Goal: Task Accomplishment & Management: Use online tool/utility

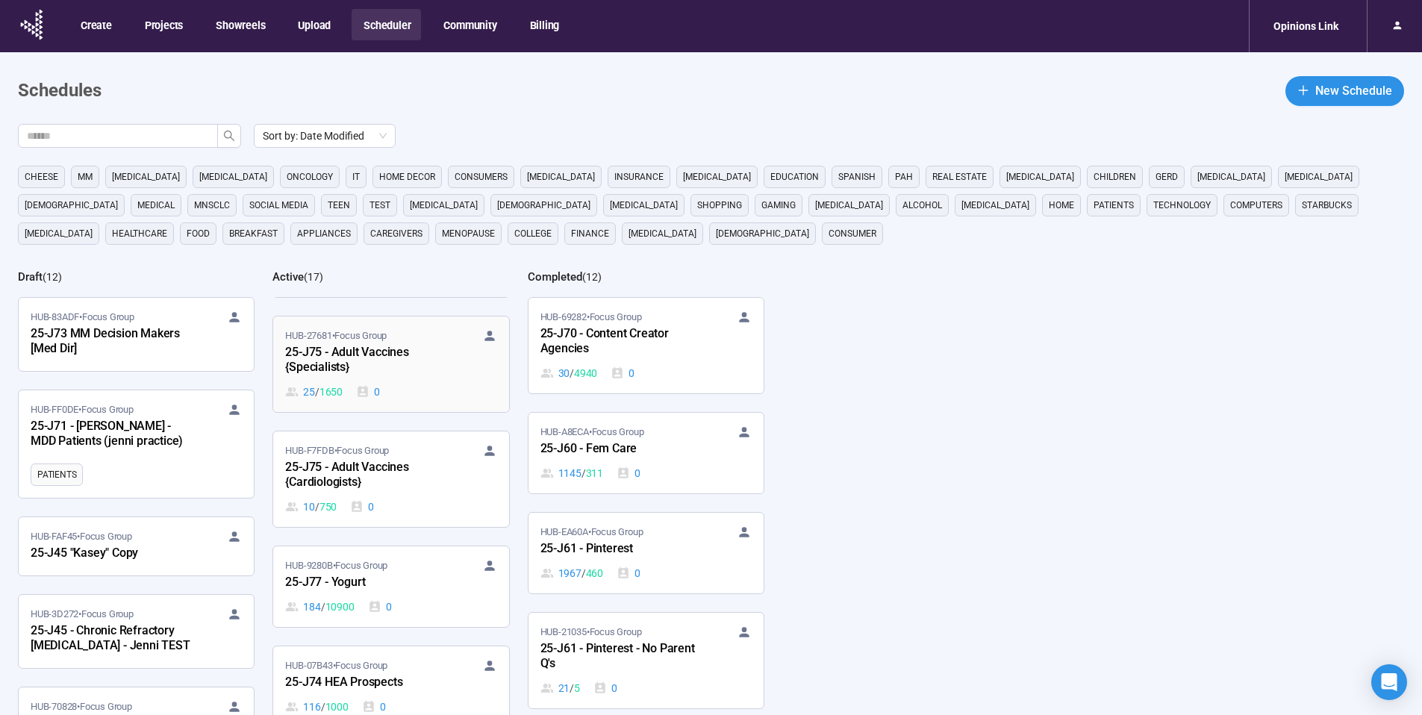
scroll to position [855, 0]
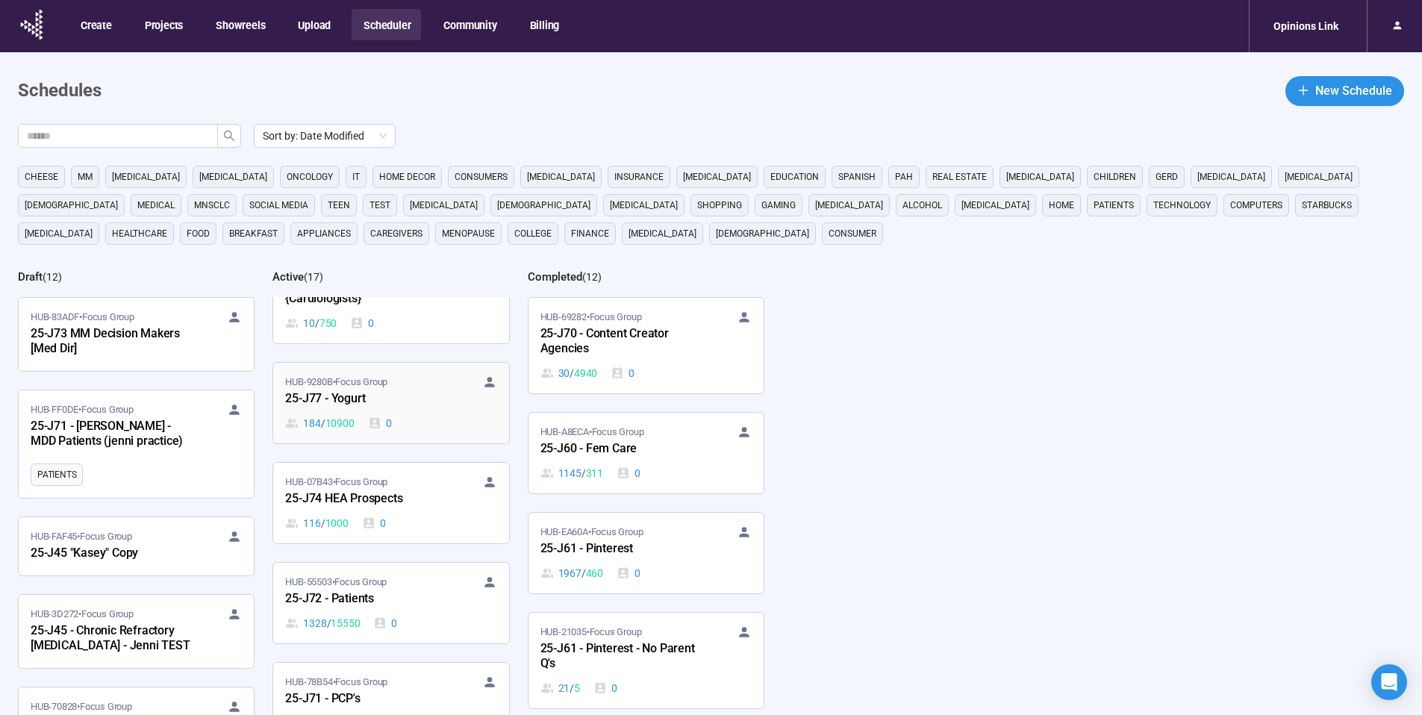
click at [388, 402] on div "25-J77 - Yogurt" at bounding box center [367, 399] width 164 height 19
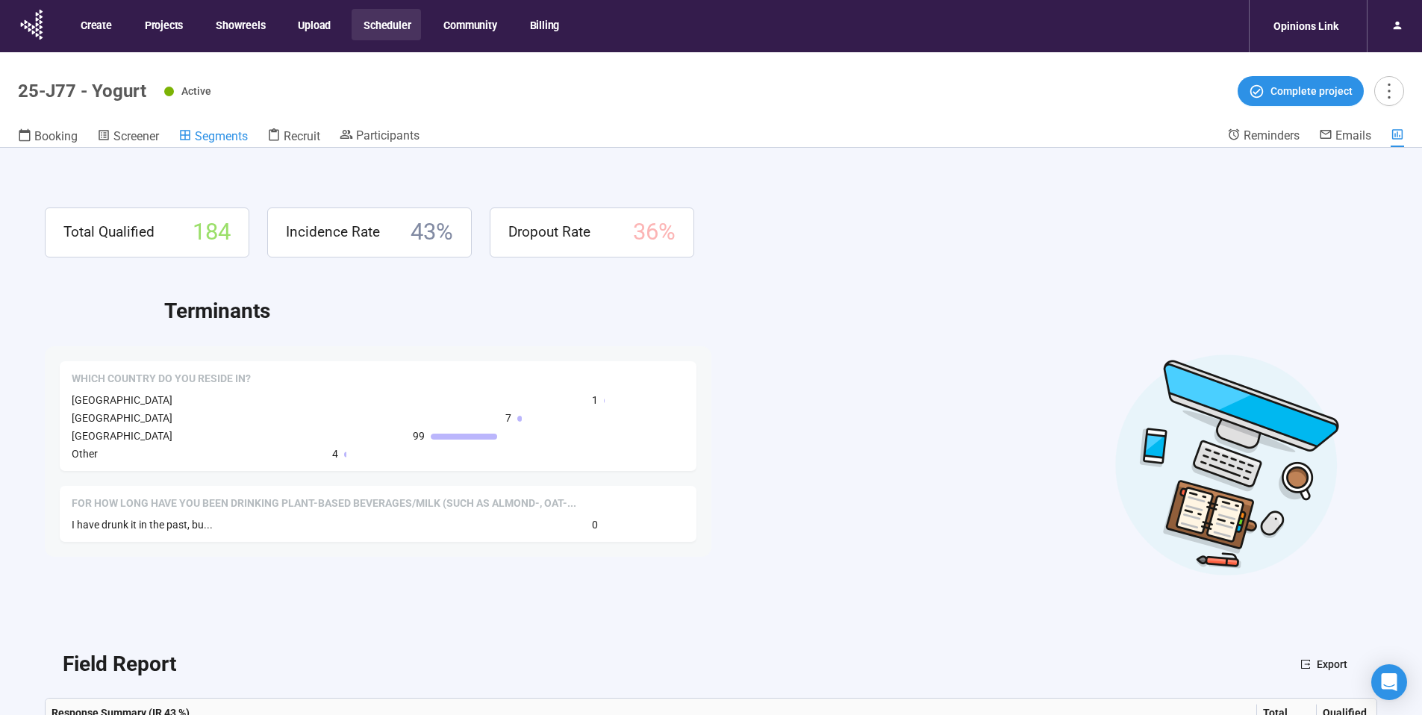
click at [223, 137] on span "Segments" at bounding box center [221, 136] width 53 height 14
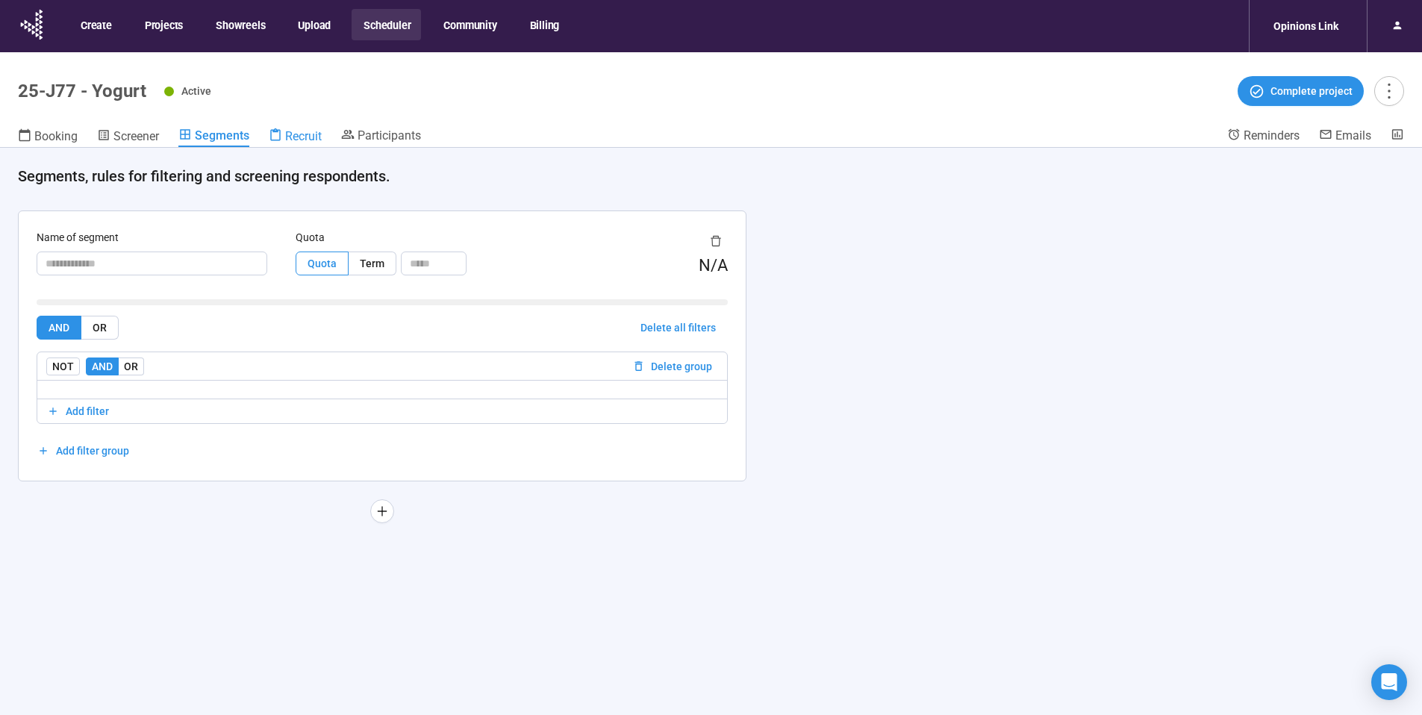
click at [309, 132] on span "Recruit" at bounding box center [303, 136] width 37 height 14
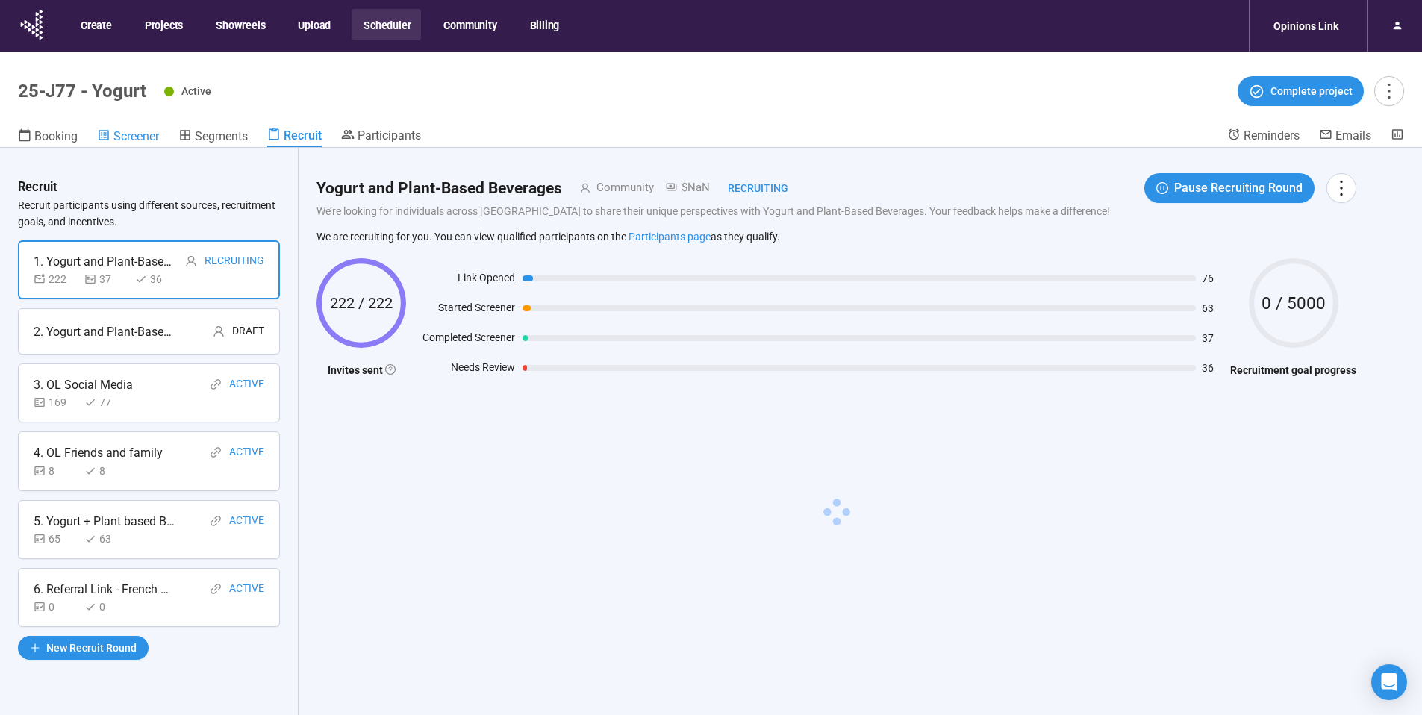
click at [127, 132] on span "Screener" at bounding box center [136, 136] width 46 height 14
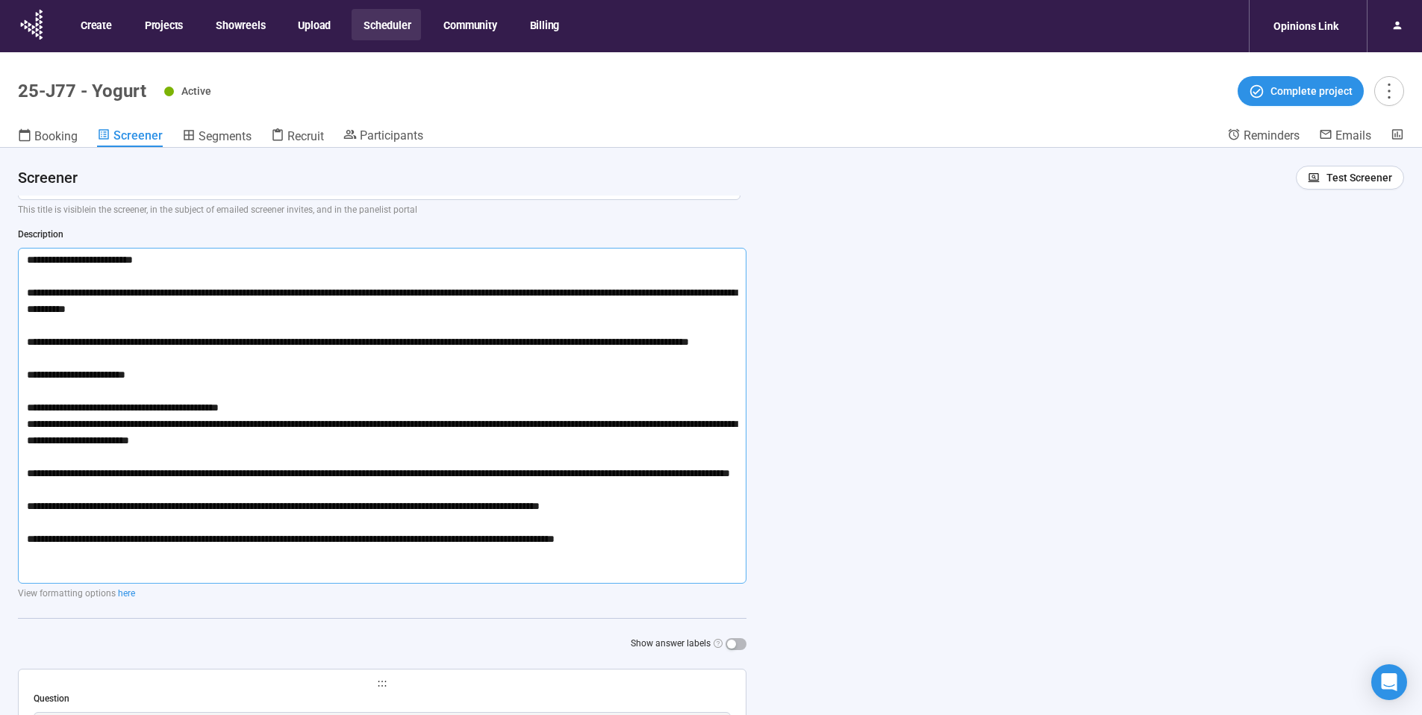
scroll to position [59, 0]
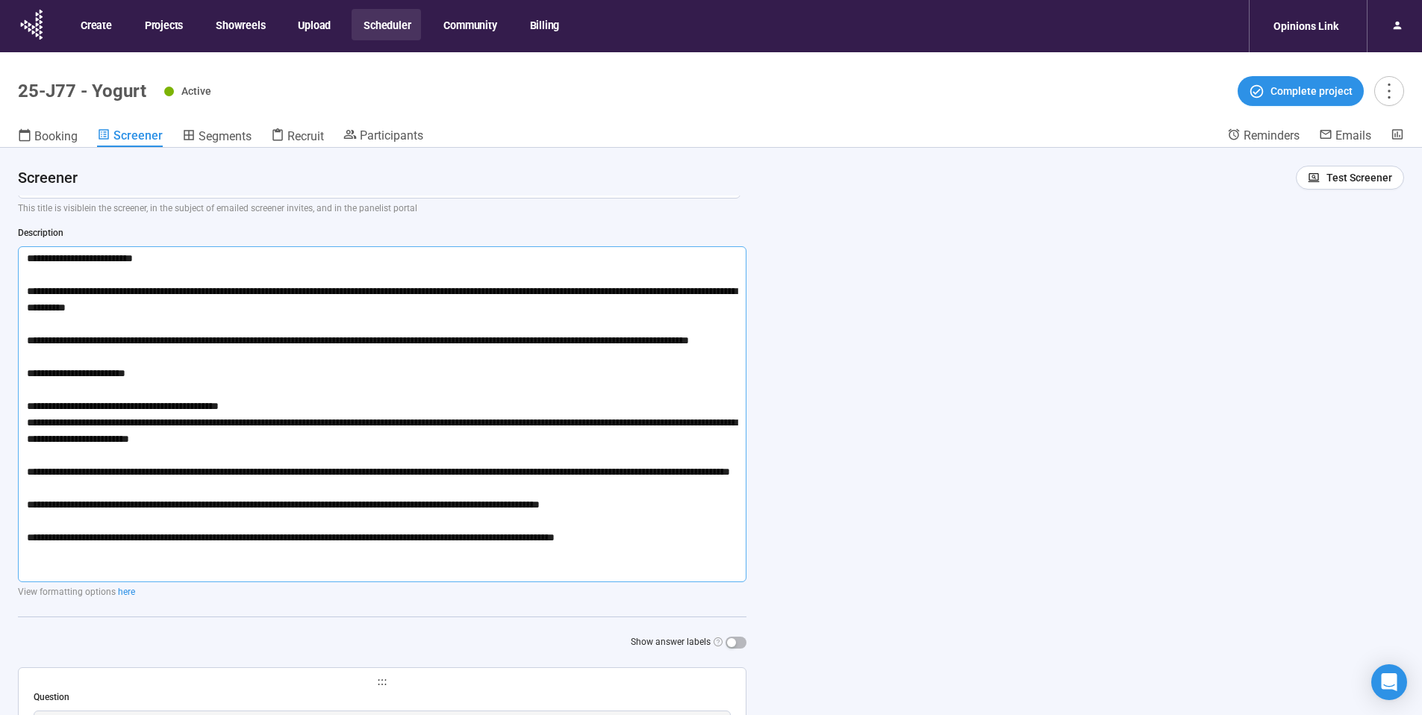
drag, startPoint x: 64, startPoint y: 355, endPoint x: 16, endPoint y: 347, distance: 49.1
click at [39, 28] on icon at bounding box center [32, 24] width 37 height 39
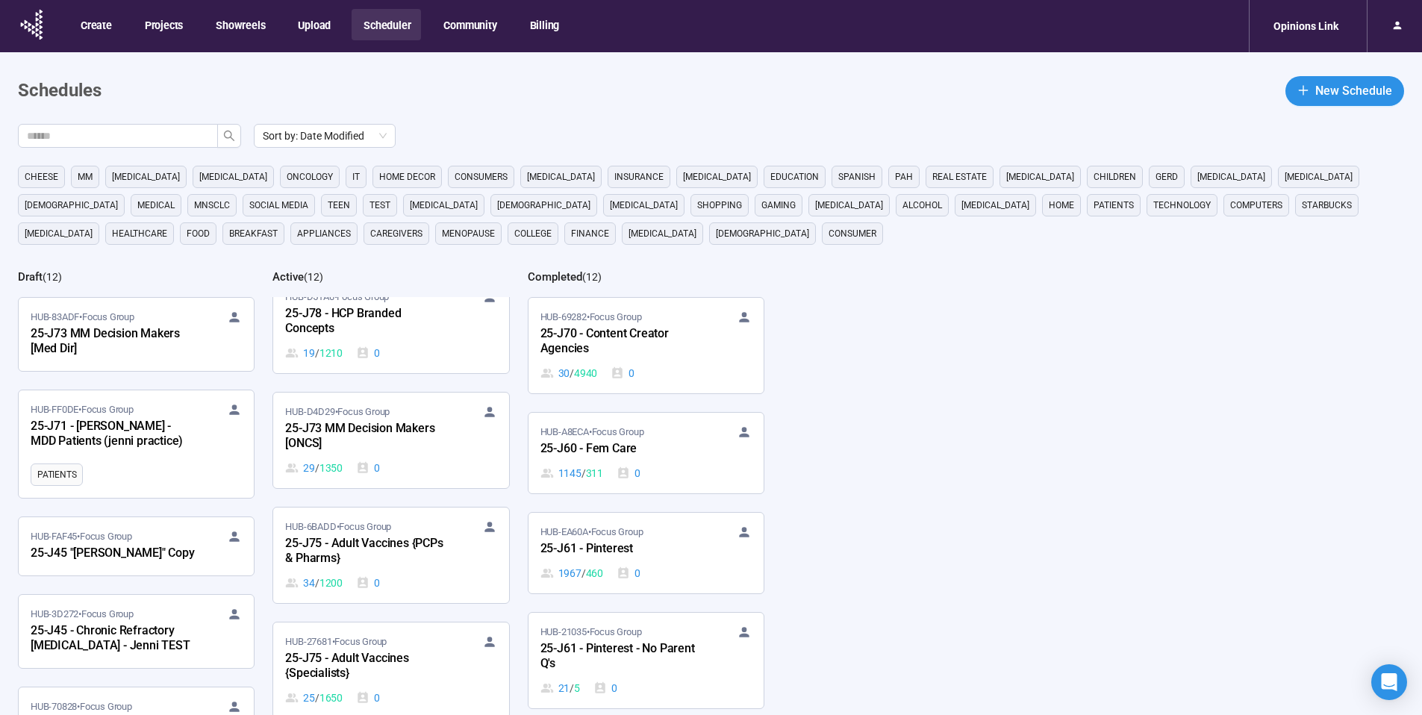
scroll to position [422, 0]
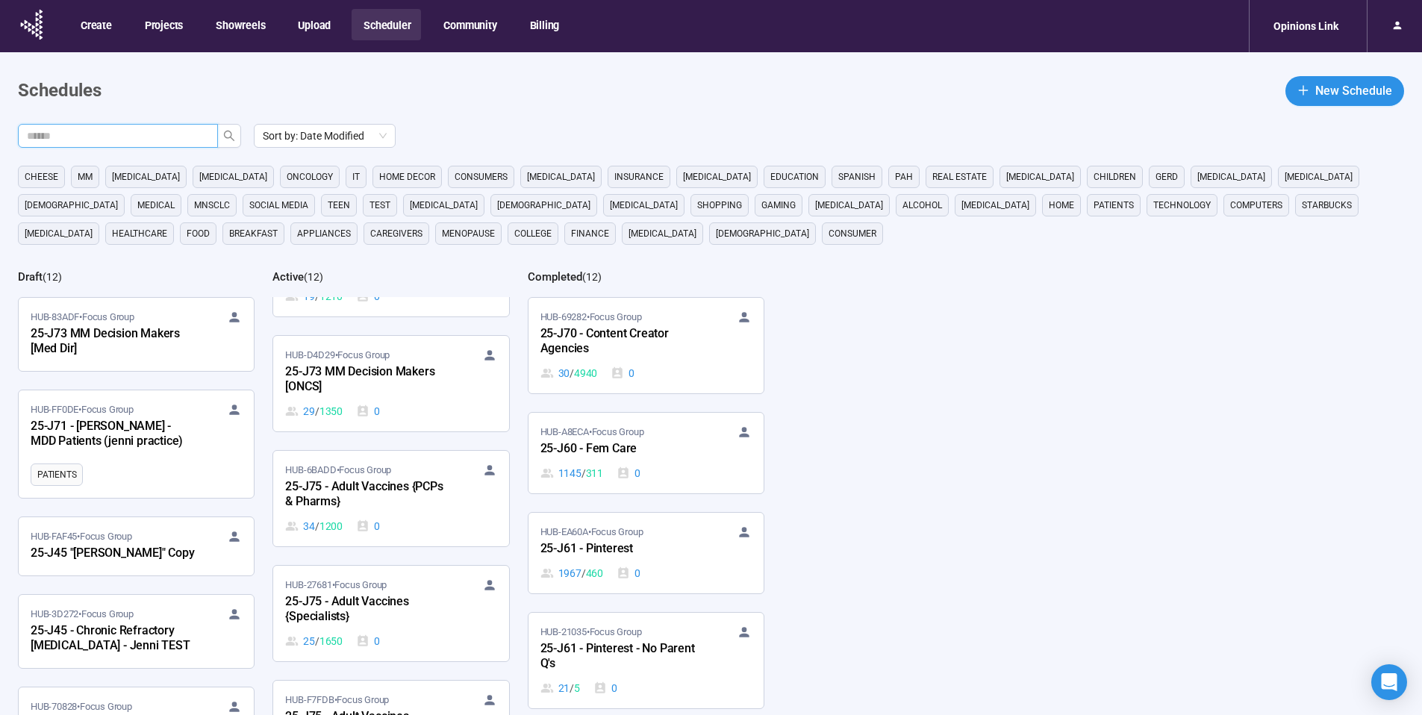
click at [178, 137] on input "text" at bounding box center [112, 136] width 170 height 16
type input "**"
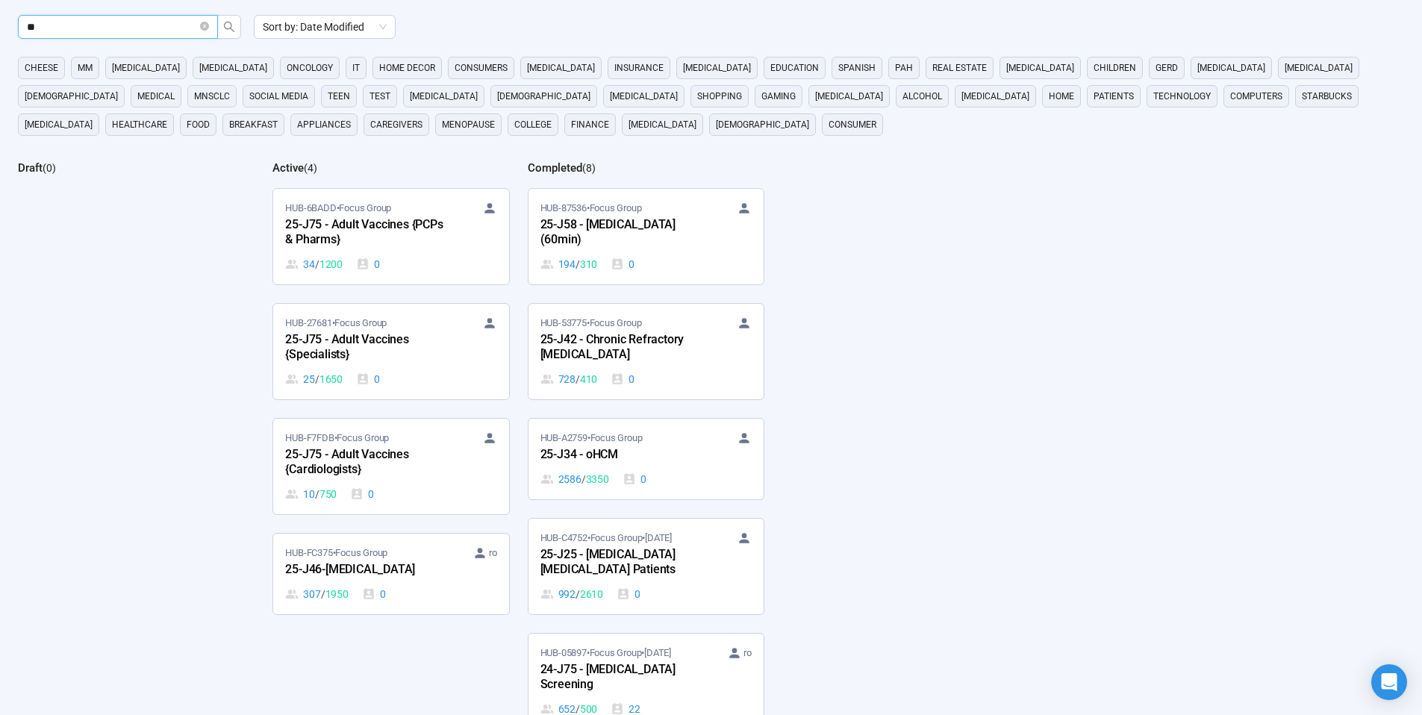
scroll to position [124, 0]
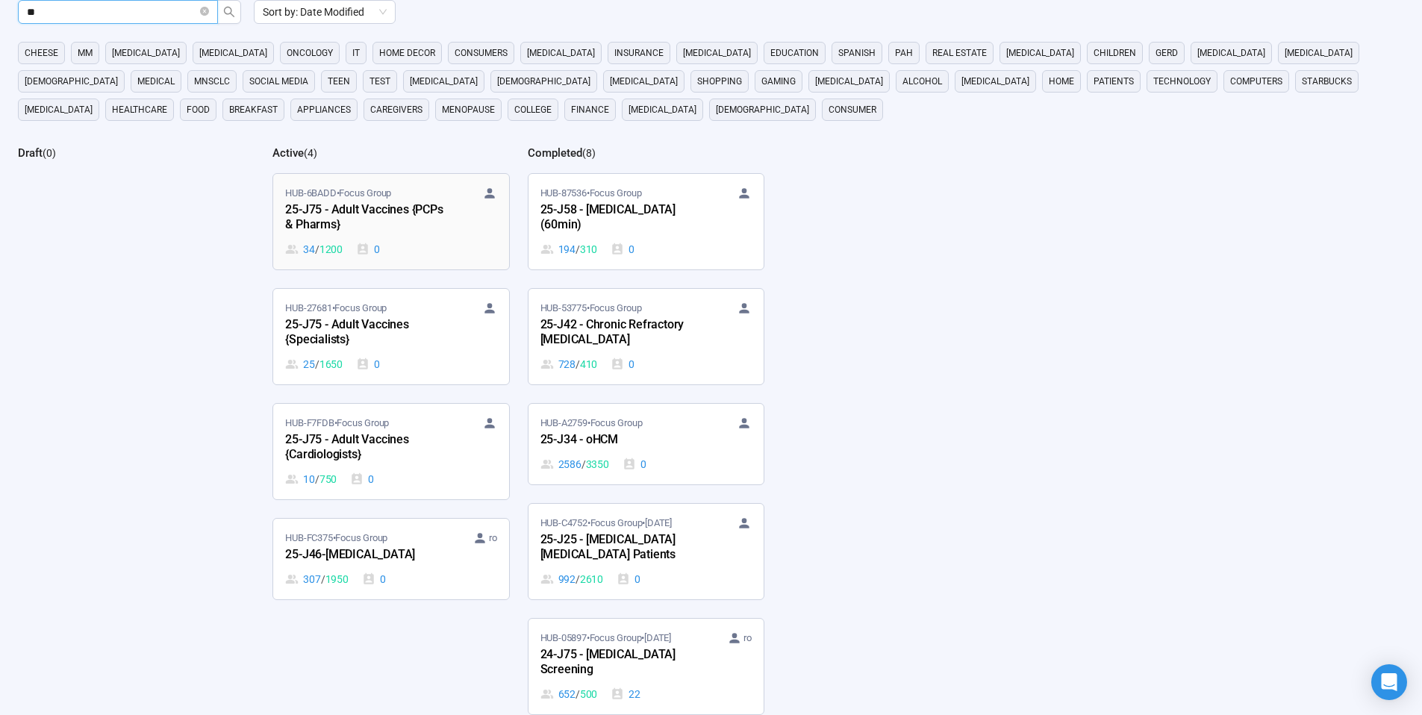
click at [382, 213] on div "25-J75 - Adult Vaccines {PCPs & Pharms}" at bounding box center [367, 218] width 164 height 34
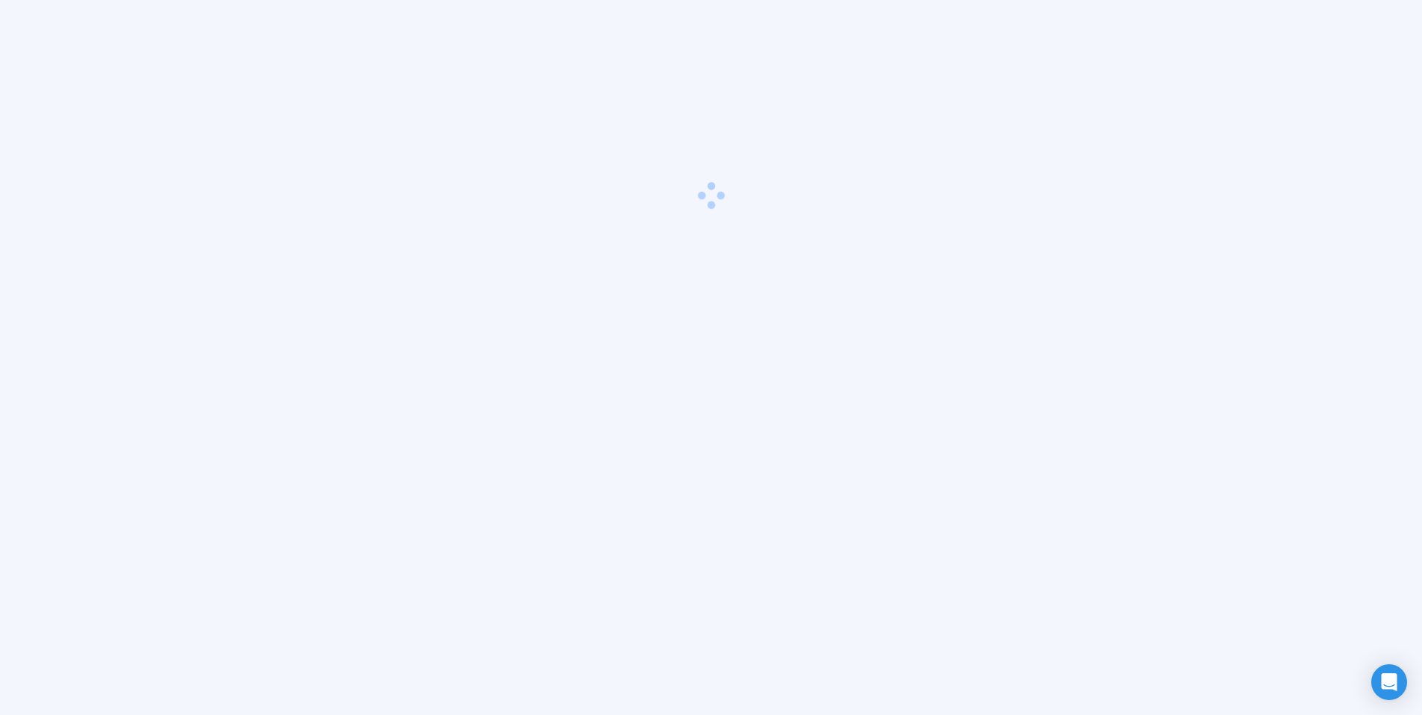
scroll to position [52, 0]
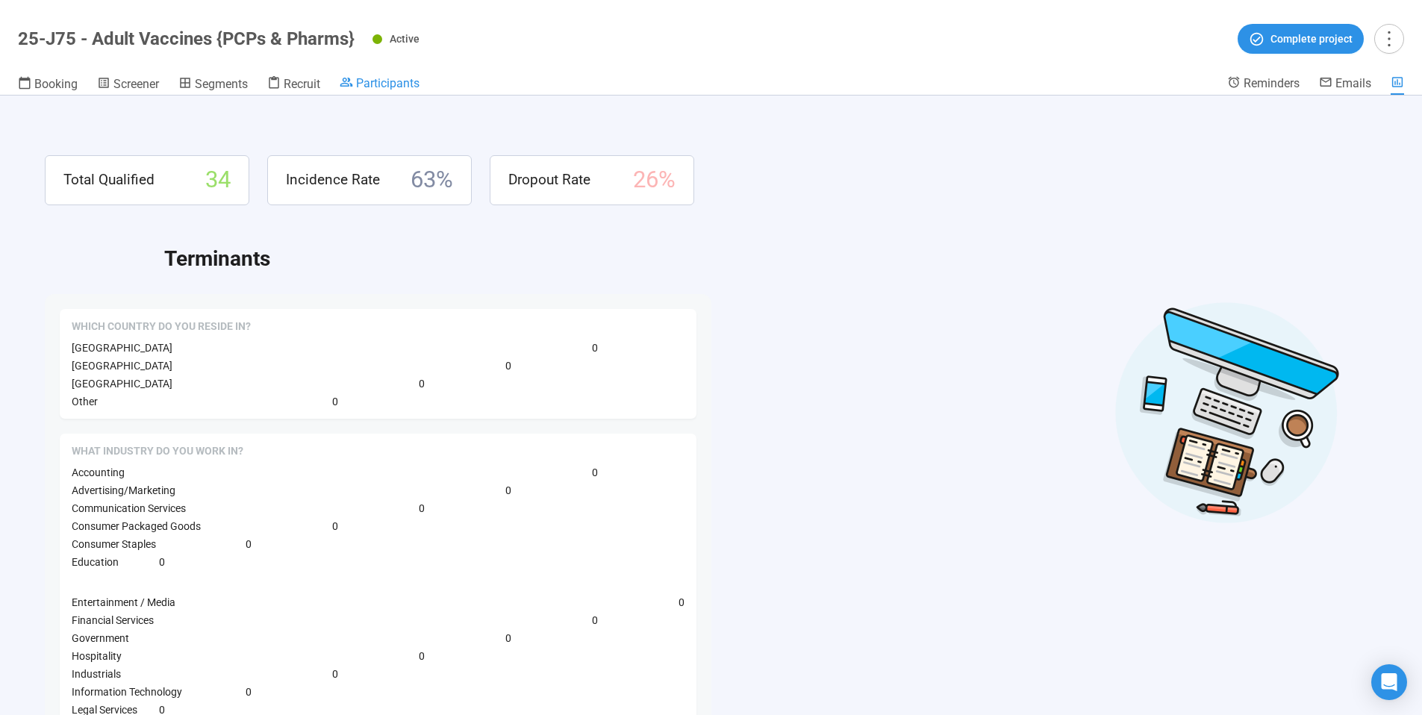
click at [417, 82] on span "Participants" at bounding box center [387, 83] width 63 height 14
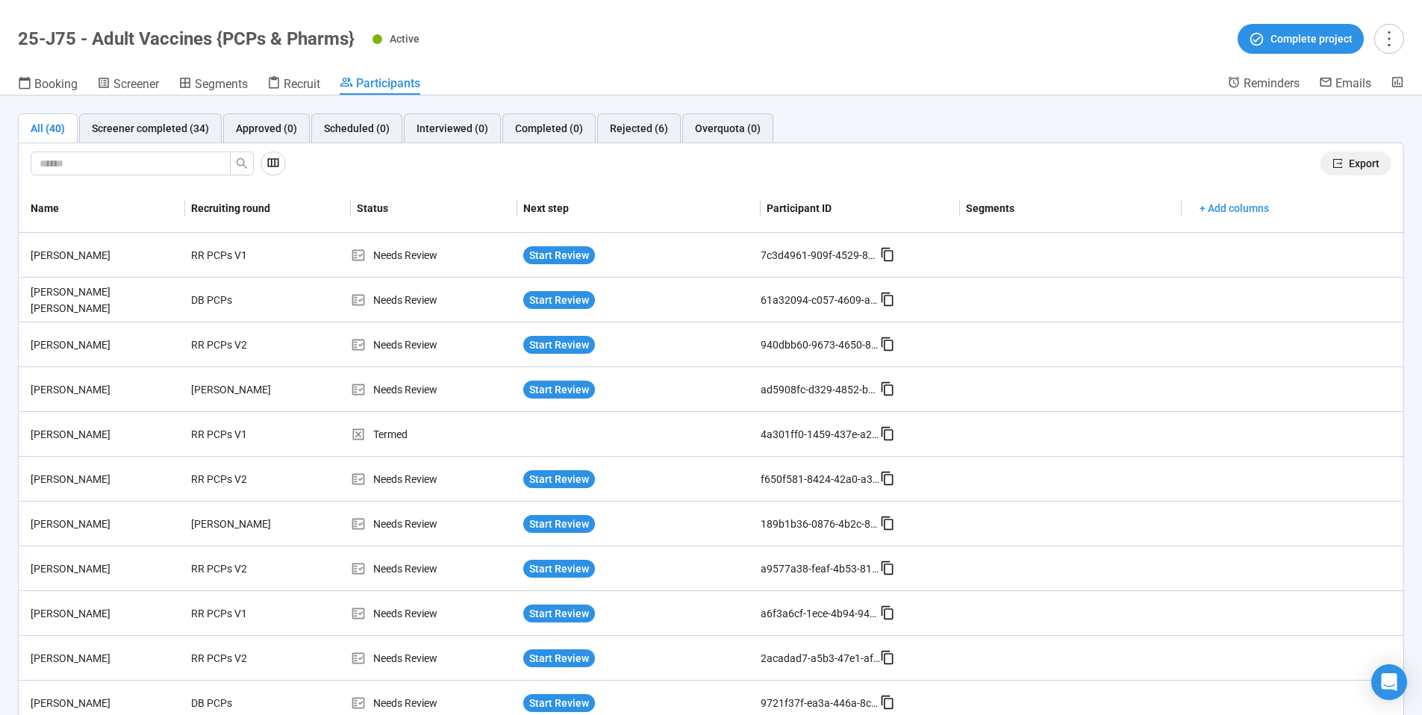
click at [1349, 159] on span "Export" at bounding box center [1364, 163] width 31 height 16
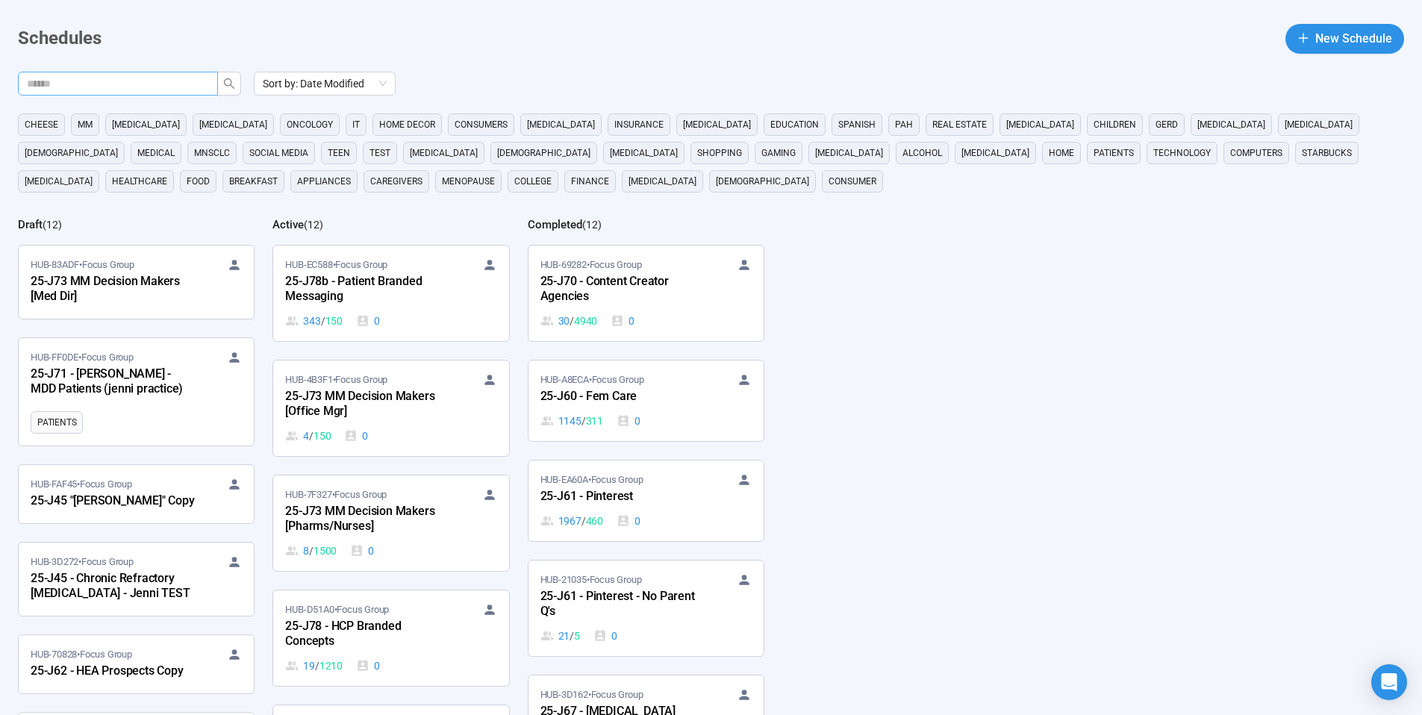
click at [163, 80] on input "text" at bounding box center [112, 83] width 170 height 16
type input "**"
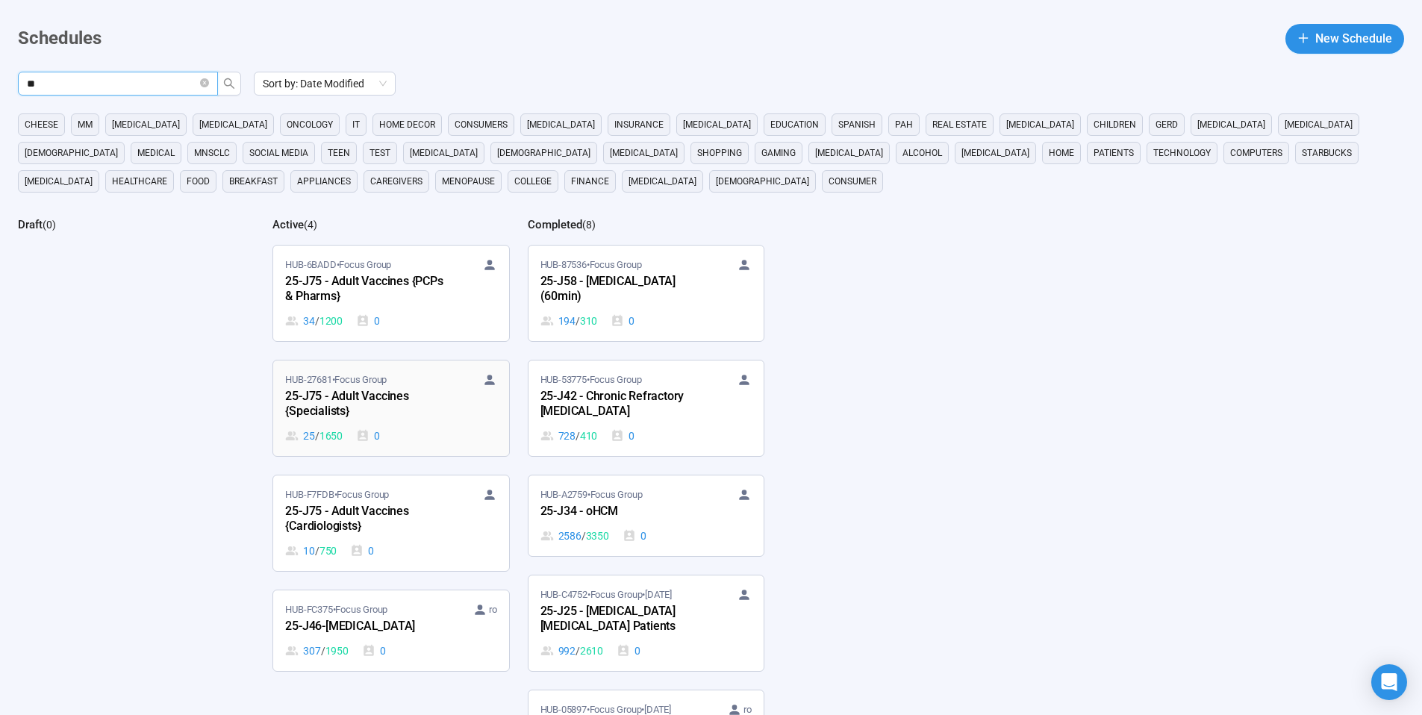
click at [420, 394] on div "25-J75 - Adult Vaccines {Specialists}" at bounding box center [367, 405] width 164 height 34
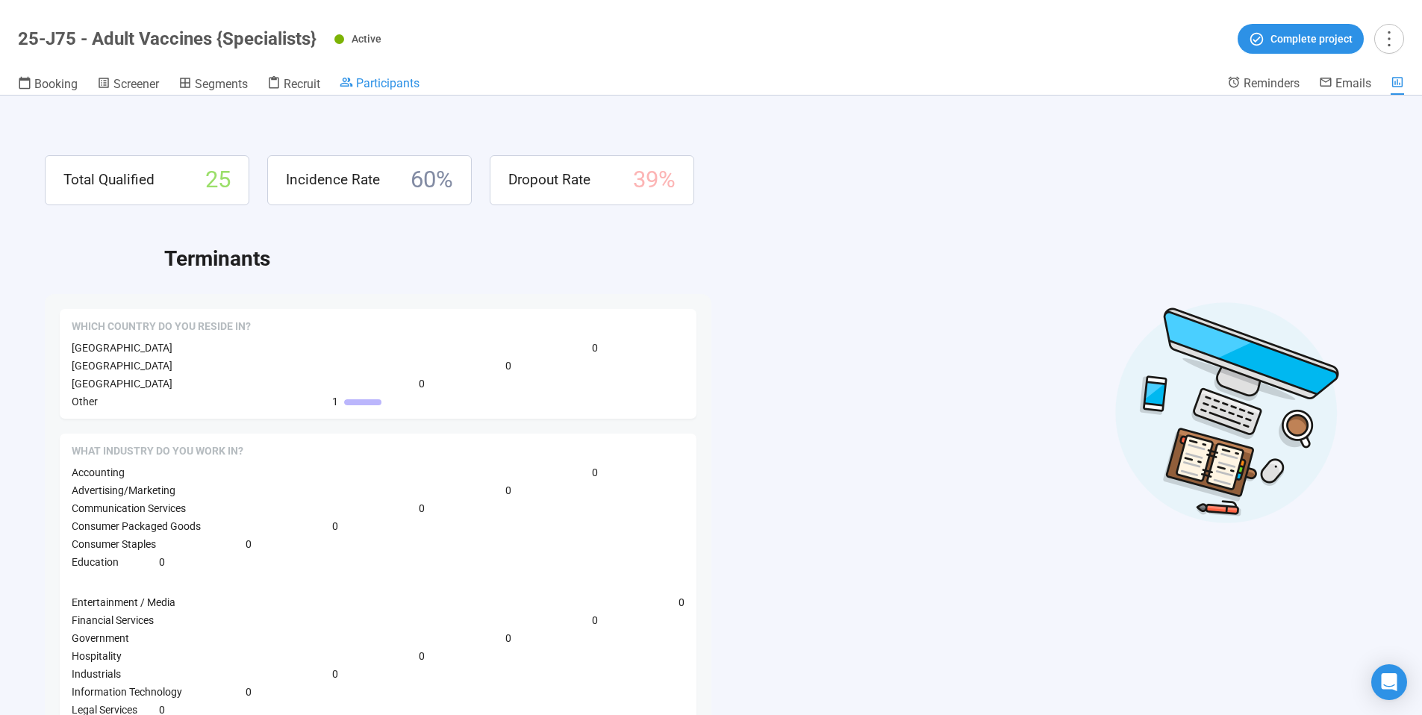
click at [365, 82] on span "Participants" at bounding box center [387, 83] width 63 height 14
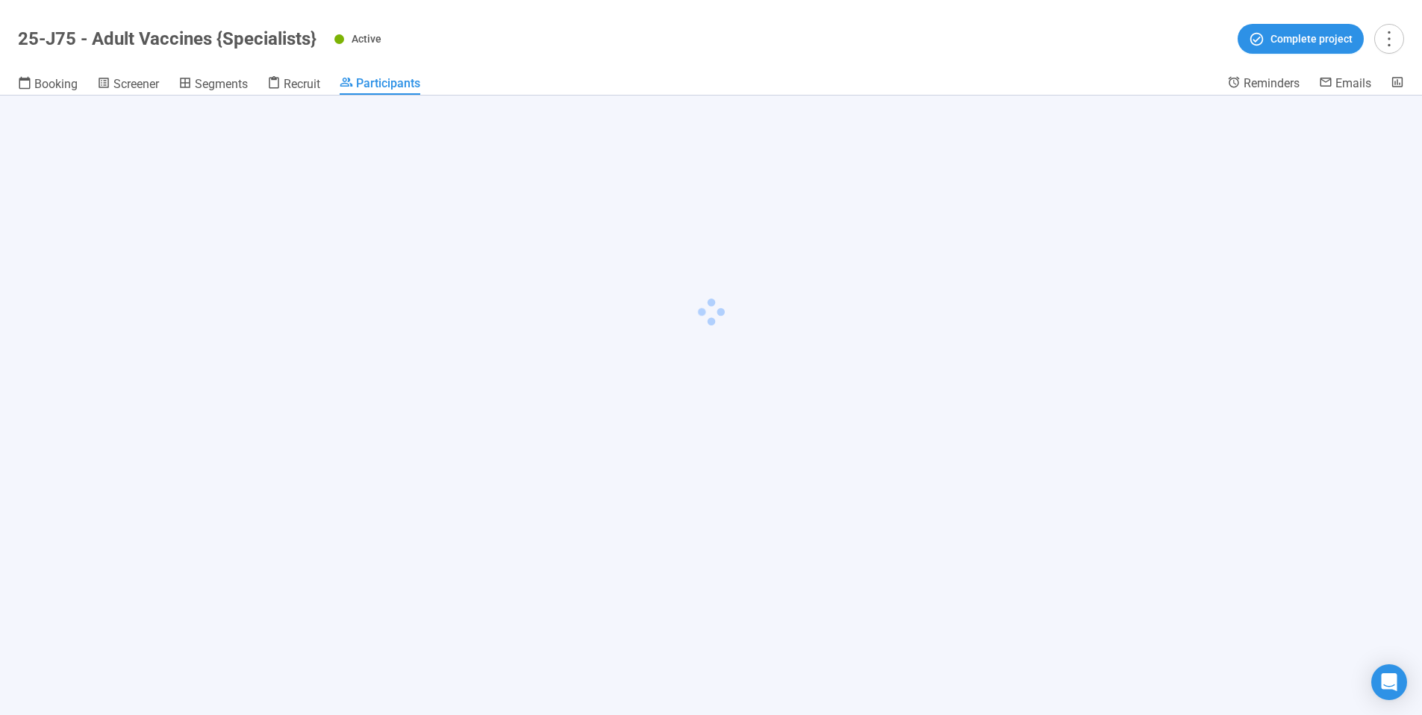
click at [1333, 178] on div at bounding box center [711, 406] width 1422 height 620
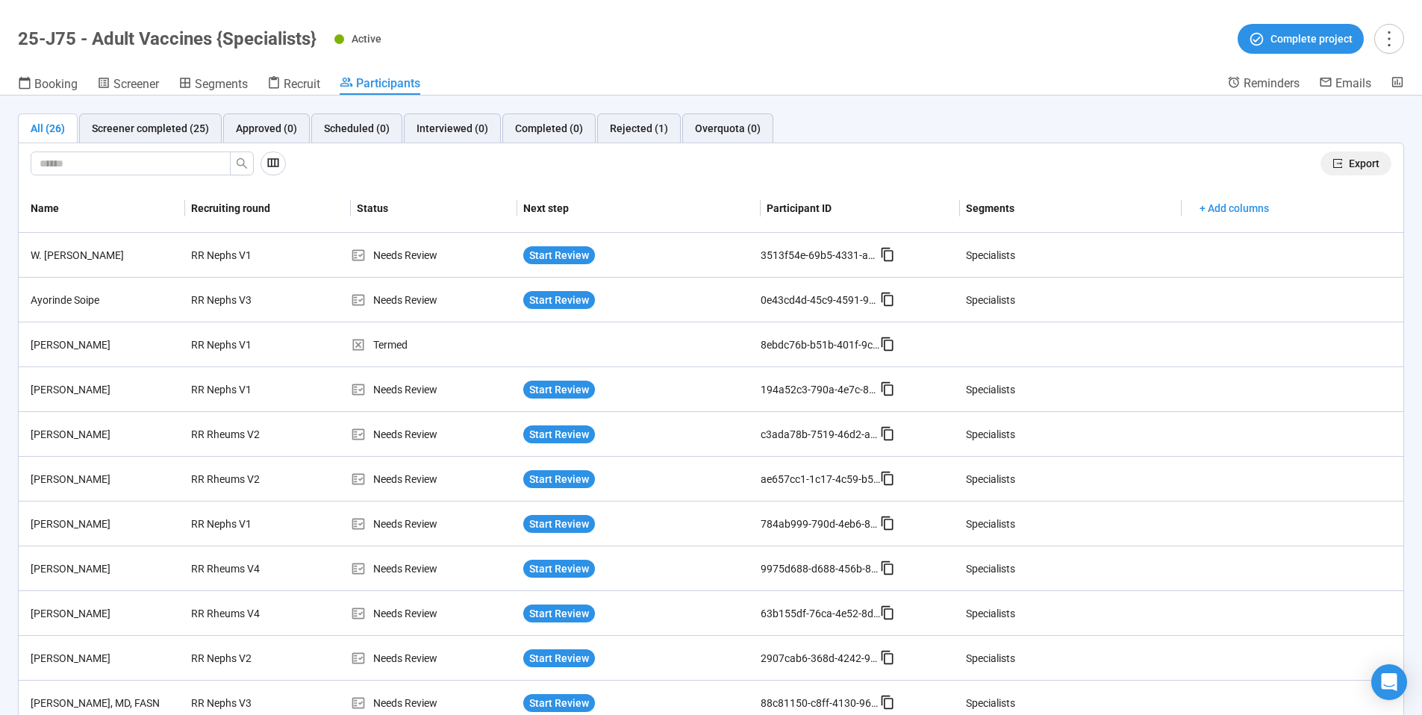
click at [1349, 158] on span "Export" at bounding box center [1364, 163] width 31 height 16
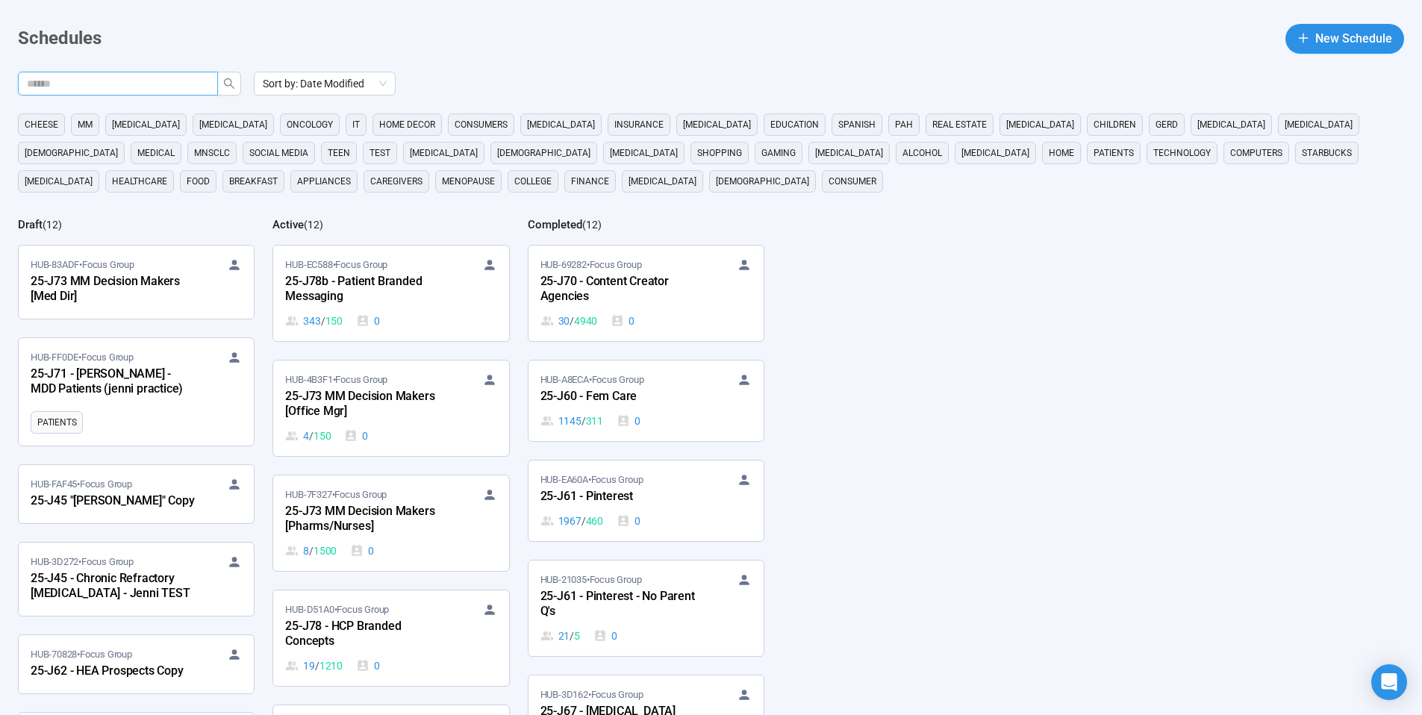
click at [155, 84] on input "text" at bounding box center [112, 83] width 170 height 16
type input "**"
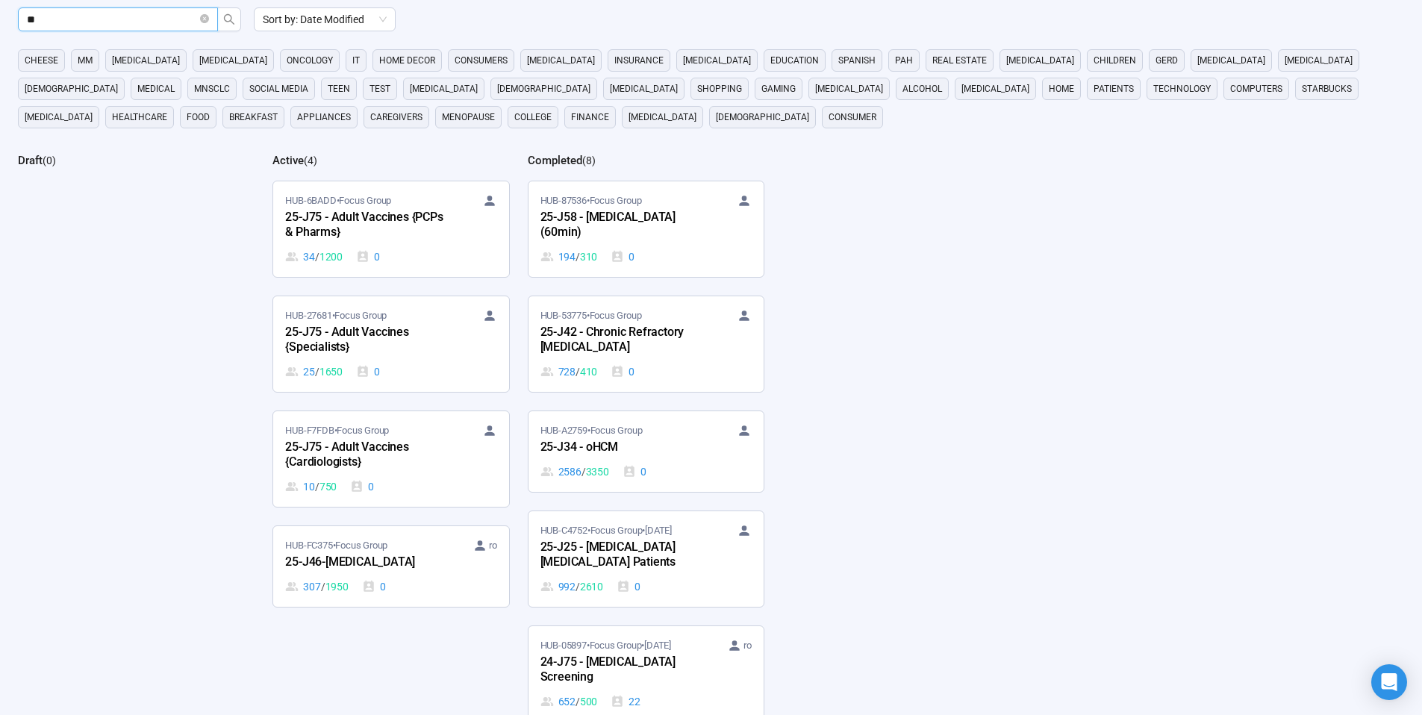
scroll to position [124, 0]
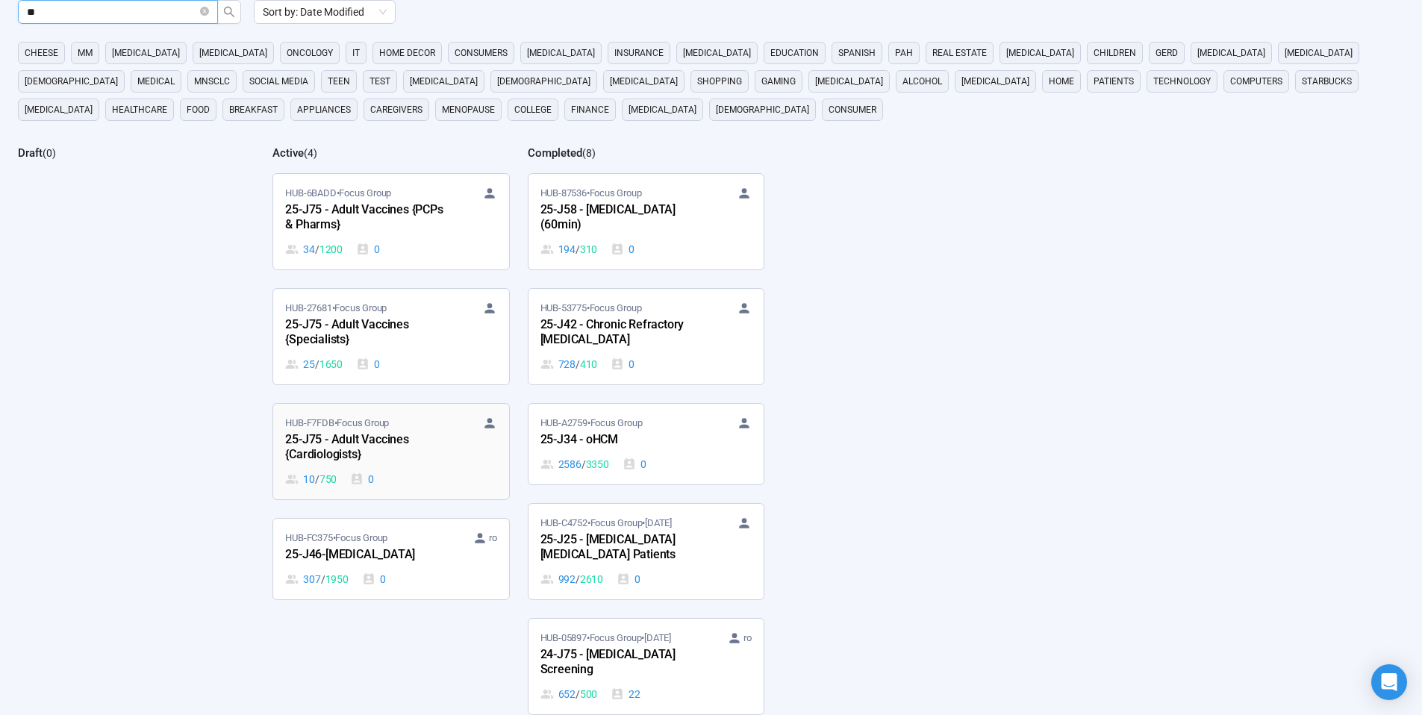
click at [406, 428] on div "HUB-F7FDB • Focus Group" at bounding box center [390, 423] width 211 height 15
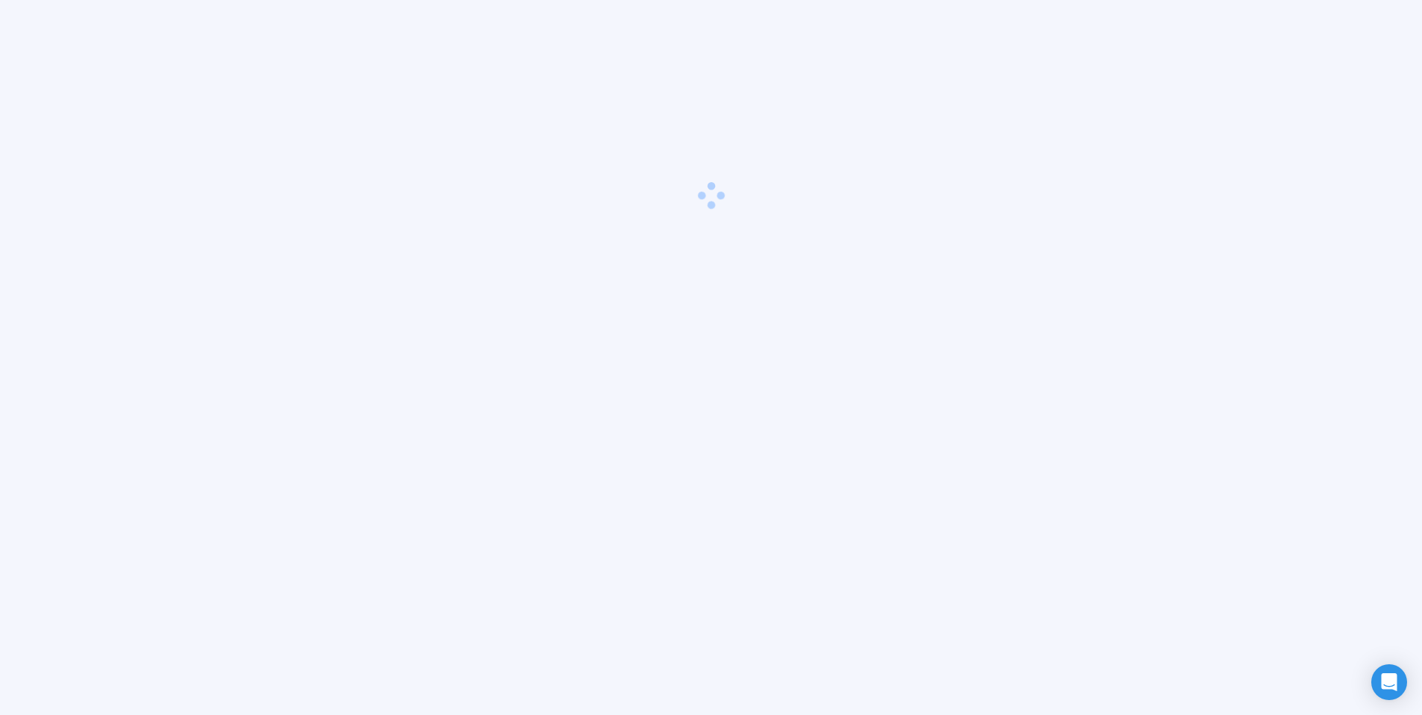
scroll to position [52, 0]
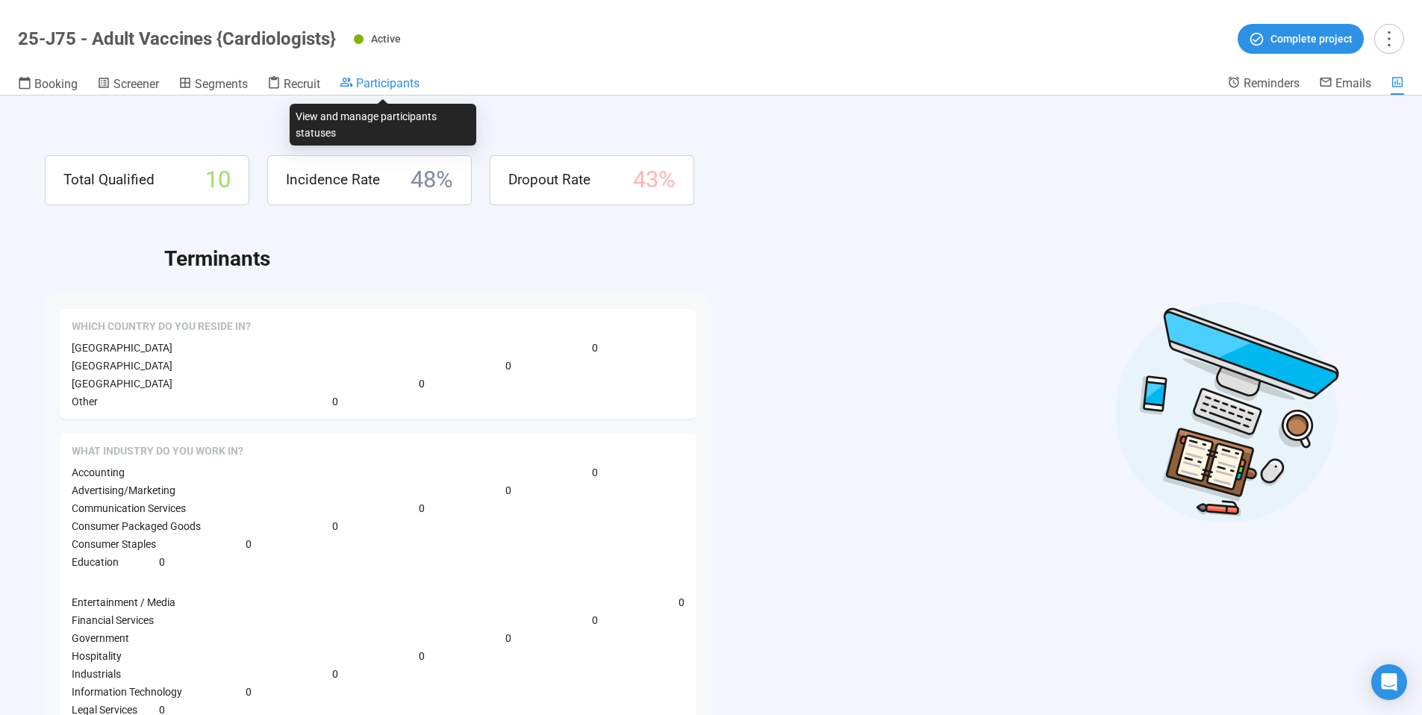
click at [385, 79] on span "Participants" at bounding box center [387, 83] width 63 height 14
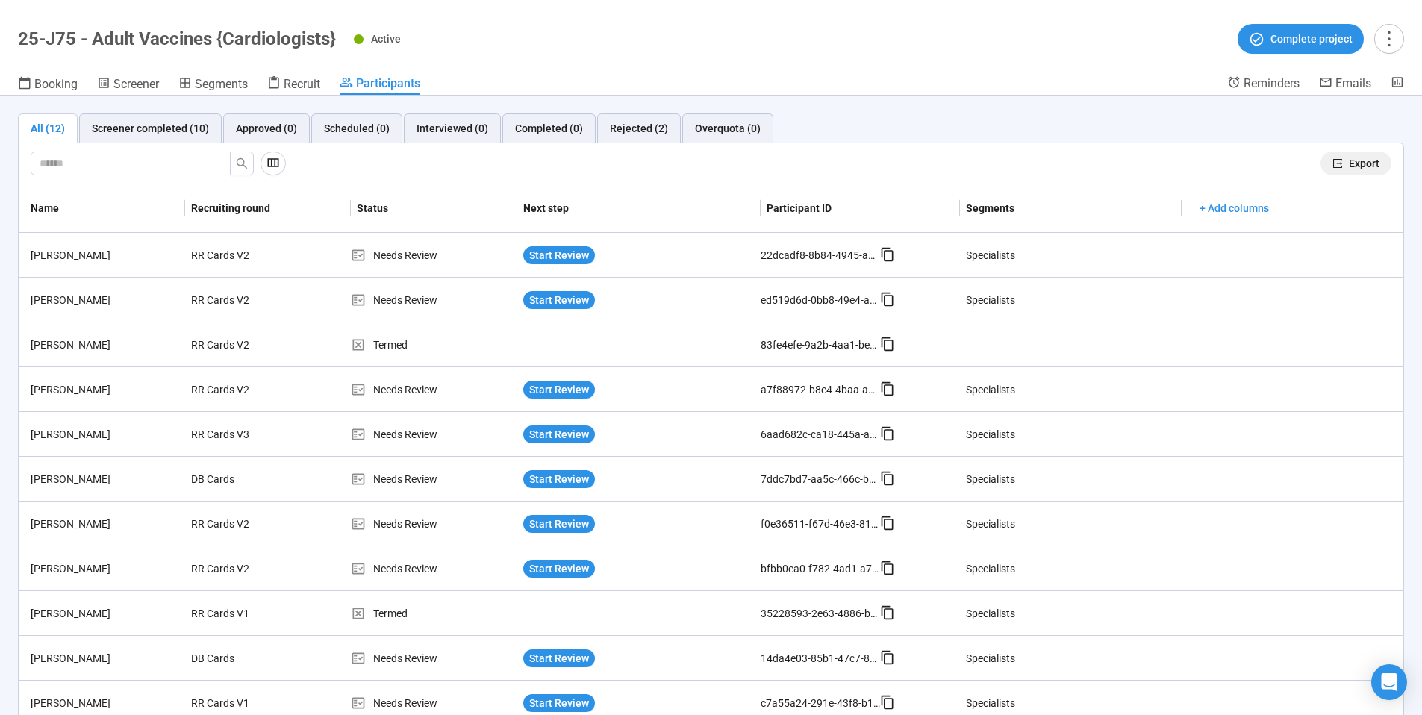
click at [1349, 158] on span "Export" at bounding box center [1364, 163] width 31 height 16
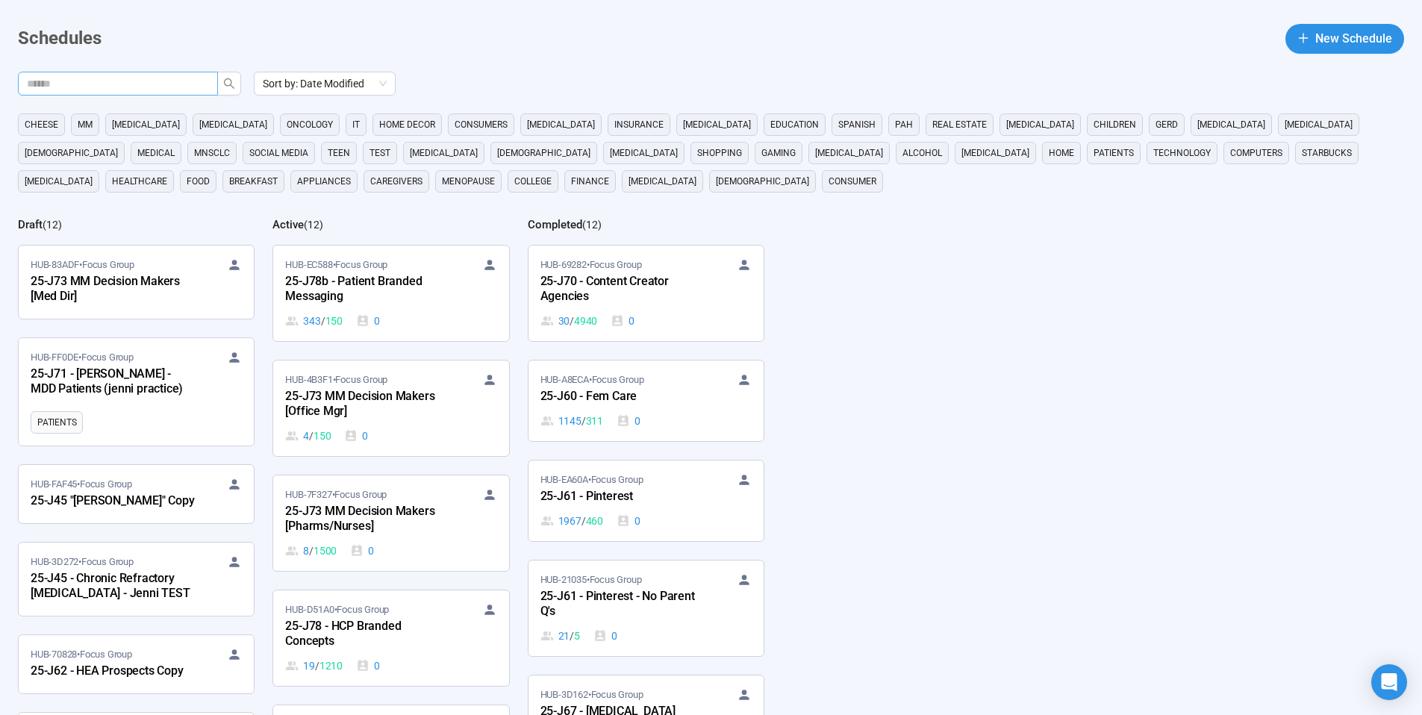
click at [174, 81] on input "text" at bounding box center [112, 83] width 170 height 16
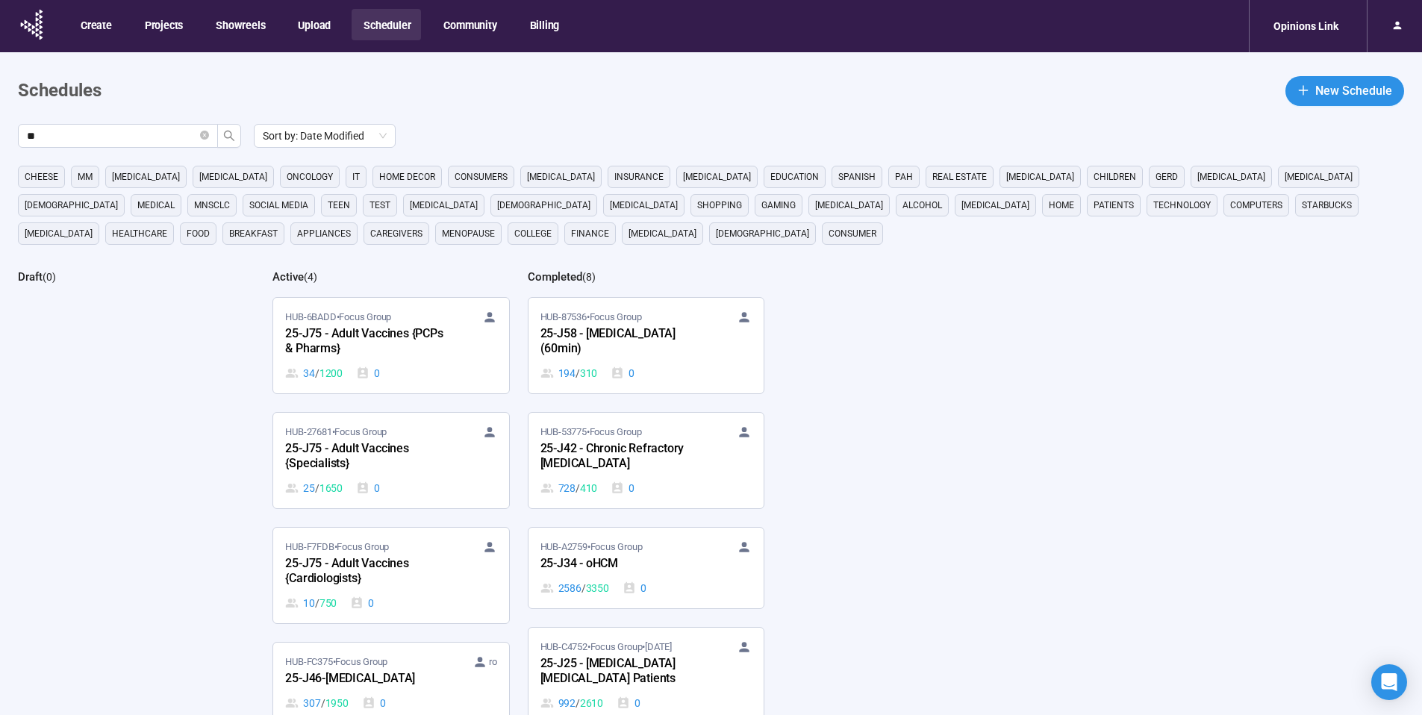
click at [1179, 226] on div "cheese MM cancer Parkinsons oncology it home decor consumers Diabetes Insurance…" at bounding box center [720, 205] width 1405 height 79
click at [1198, 183] on span "[MEDICAL_DATA]" at bounding box center [1232, 176] width 68 height 15
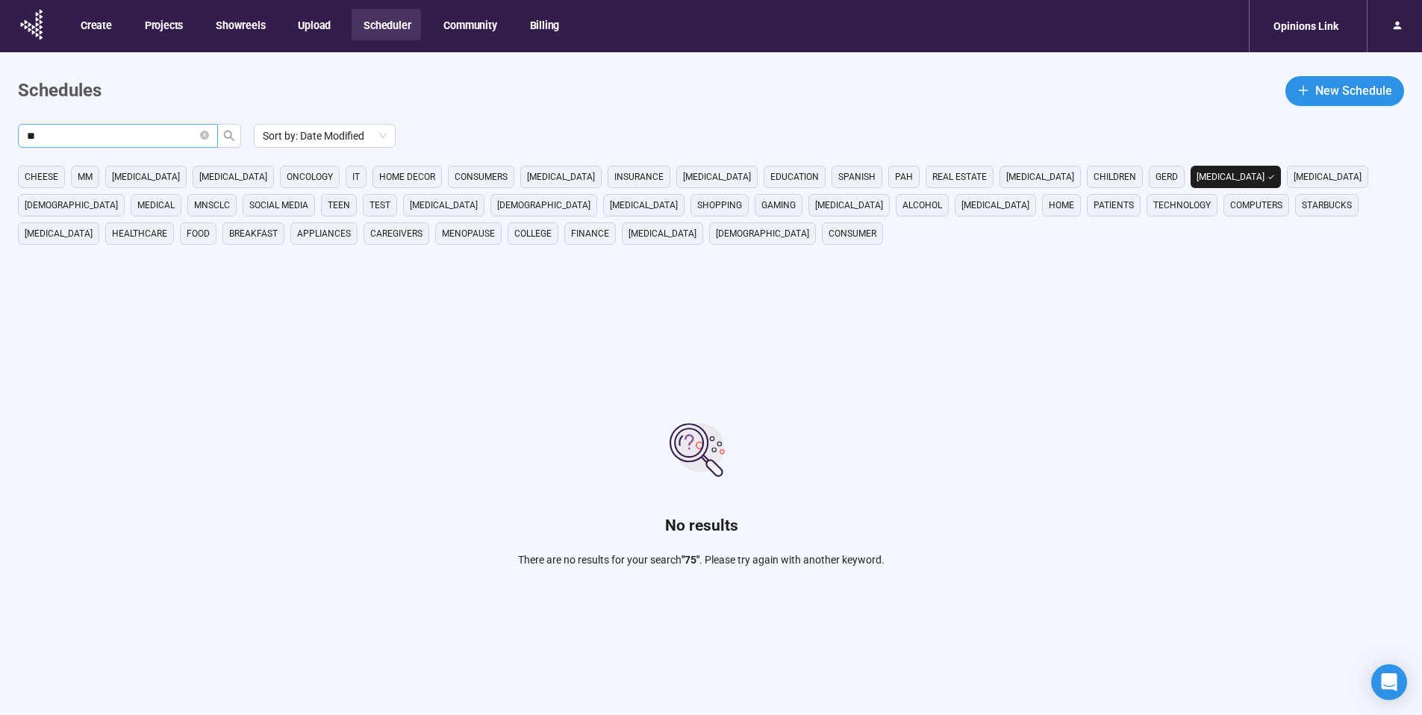
click at [72, 138] on input "**" at bounding box center [112, 136] width 170 height 16
type input "**"
click at [23, 25] on icon at bounding box center [32, 24] width 37 height 39
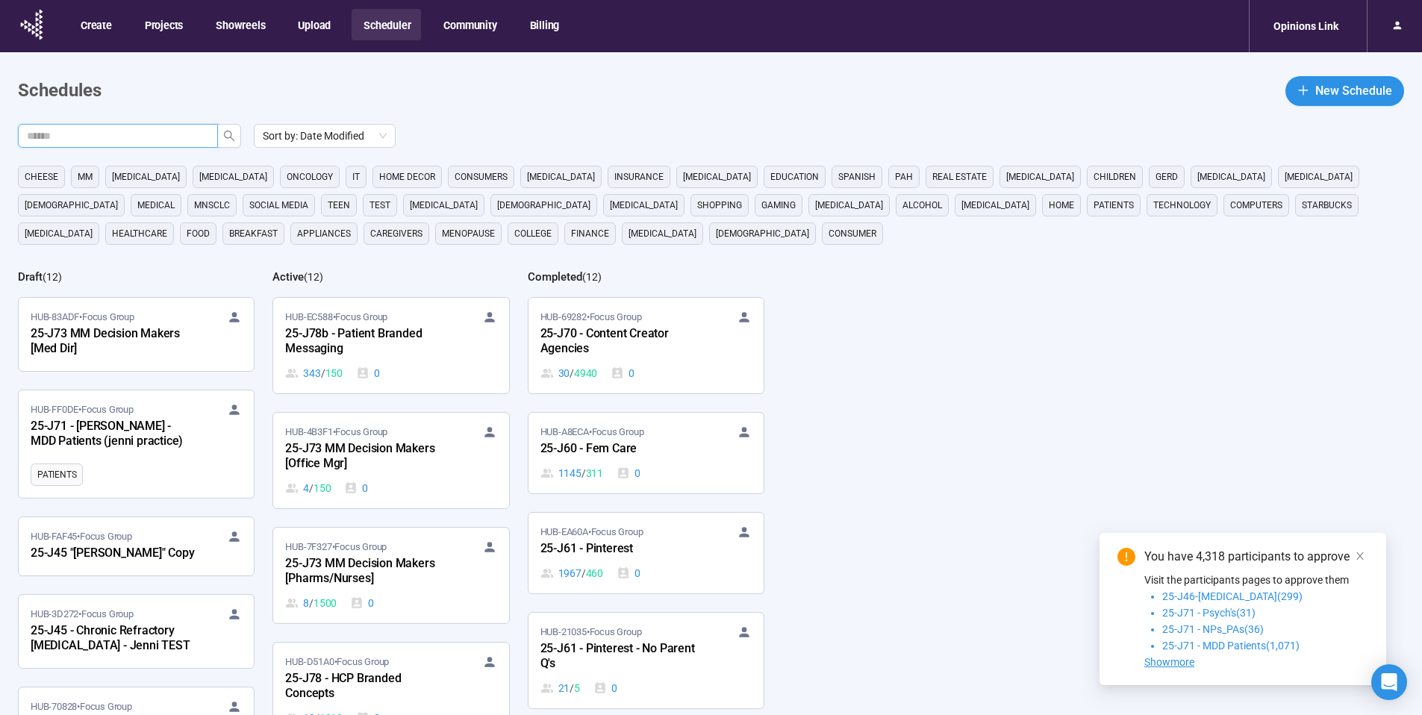
click at [169, 139] on input "text" at bounding box center [112, 136] width 170 height 16
type input "**"
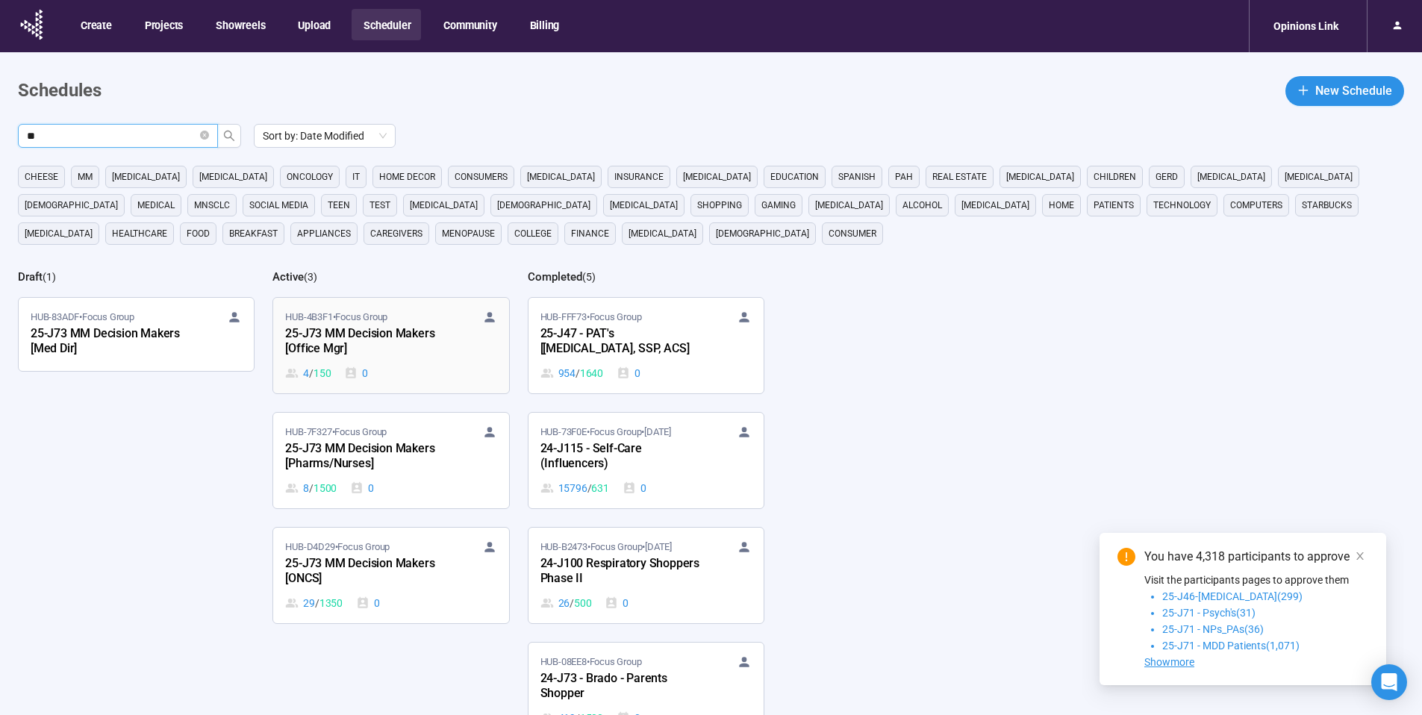
click at [349, 340] on div "25-J73 MM Decision Makers [Office Mgr]" at bounding box center [367, 342] width 164 height 34
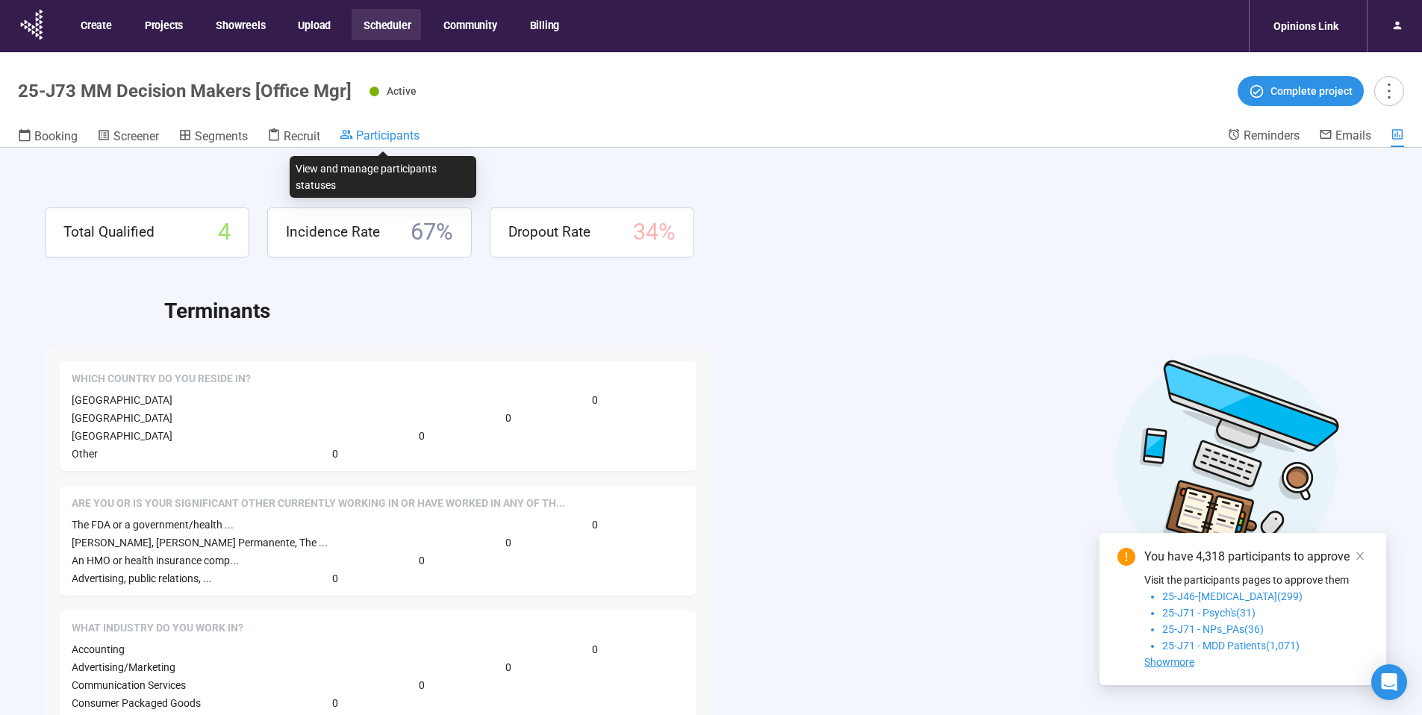
click at [368, 136] on span "Participants" at bounding box center [387, 135] width 63 height 14
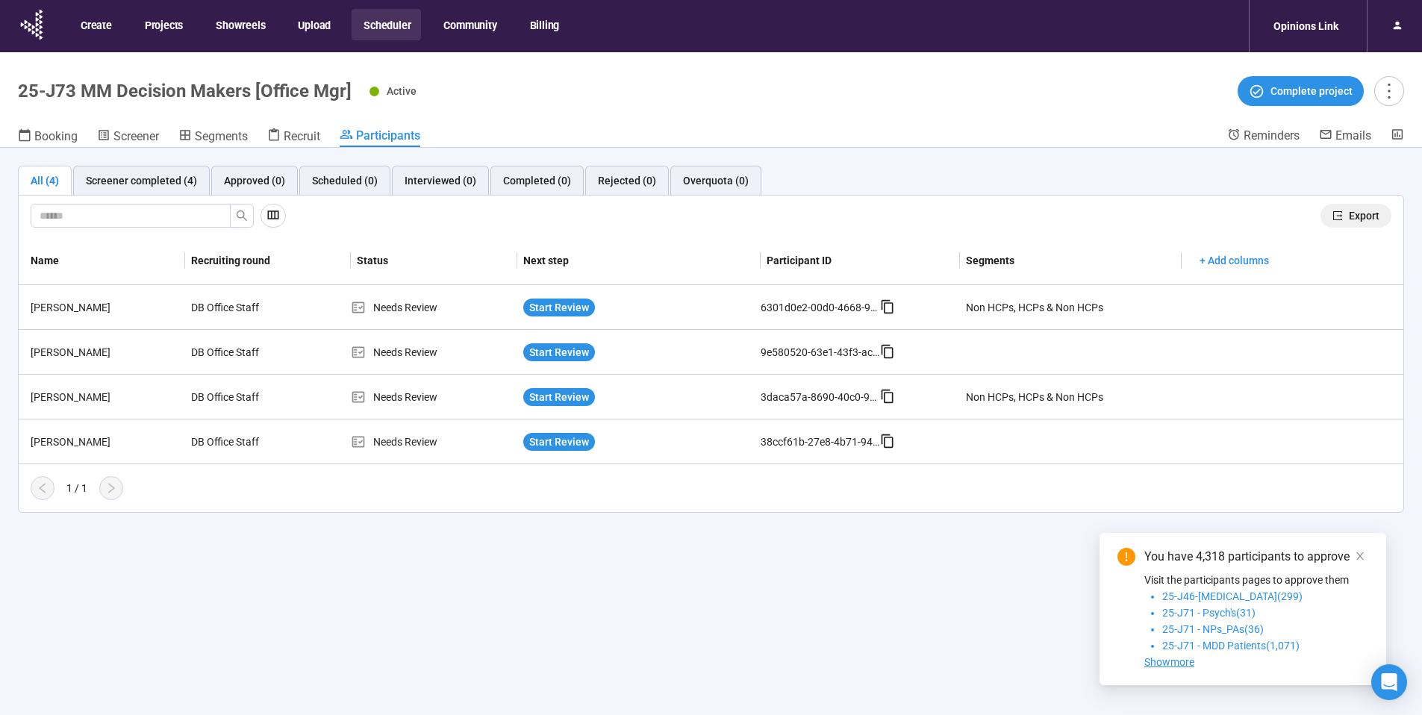
click at [1366, 224] on button "Export" at bounding box center [1356, 216] width 71 height 24
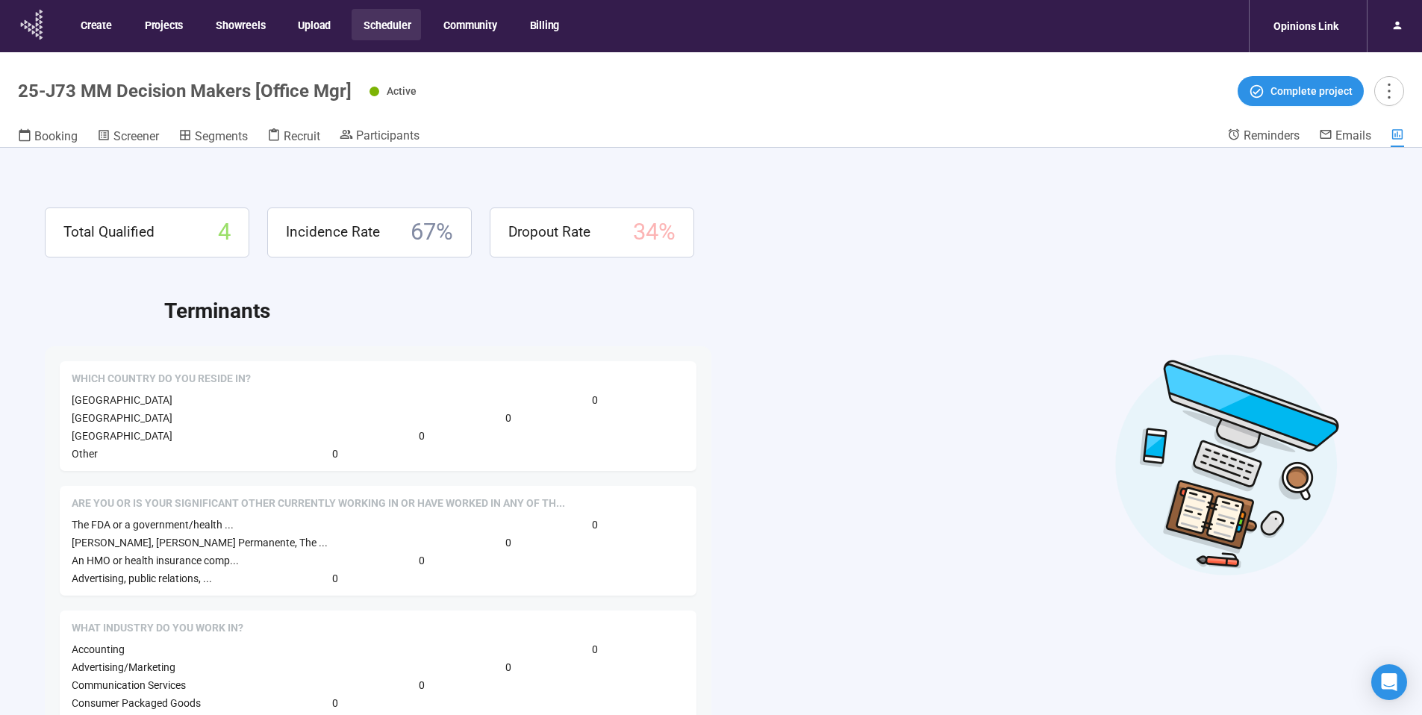
click at [18, 31] on icon at bounding box center [32, 24] width 37 height 39
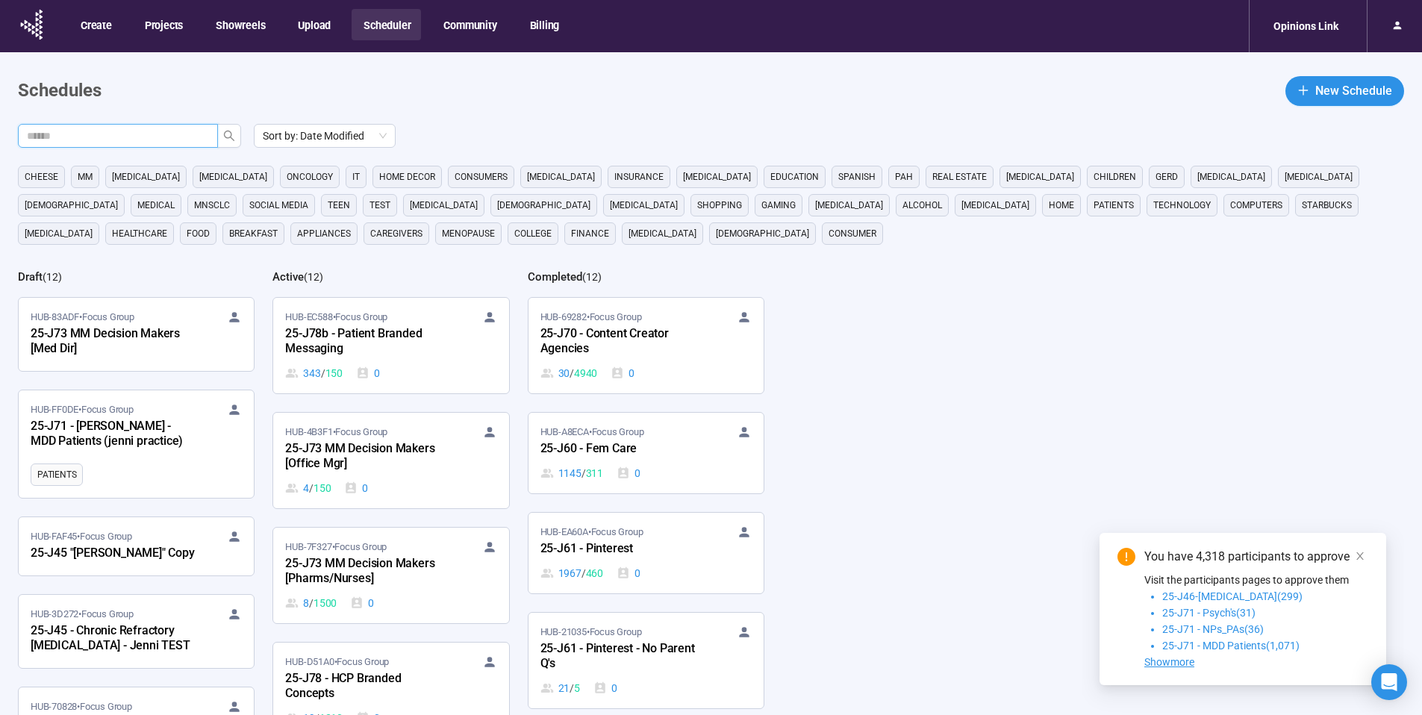
click at [191, 143] on input "text" at bounding box center [112, 136] width 170 height 16
type input "**"
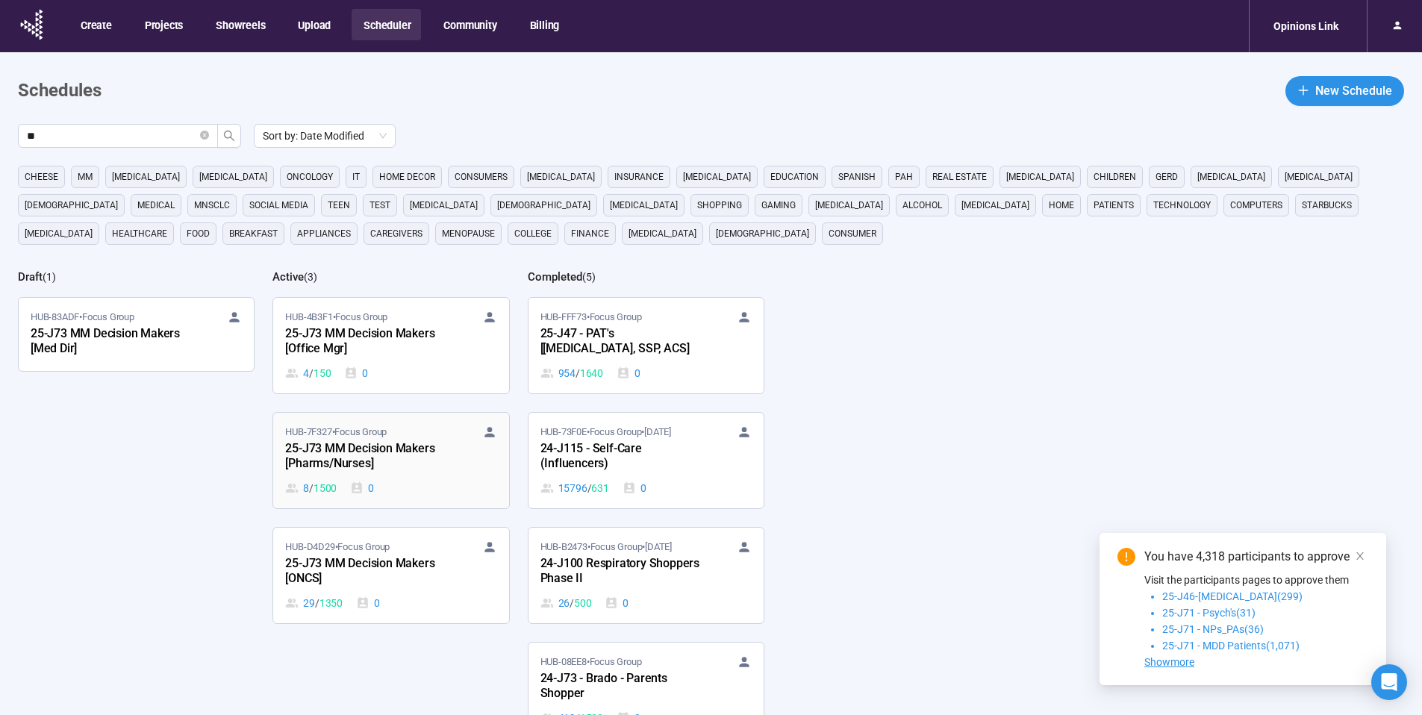
click at [361, 451] on div "25-J73 MM Decision Makers [Pharms/Nurses]" at bounding box center [367, 457] width 164 height 34
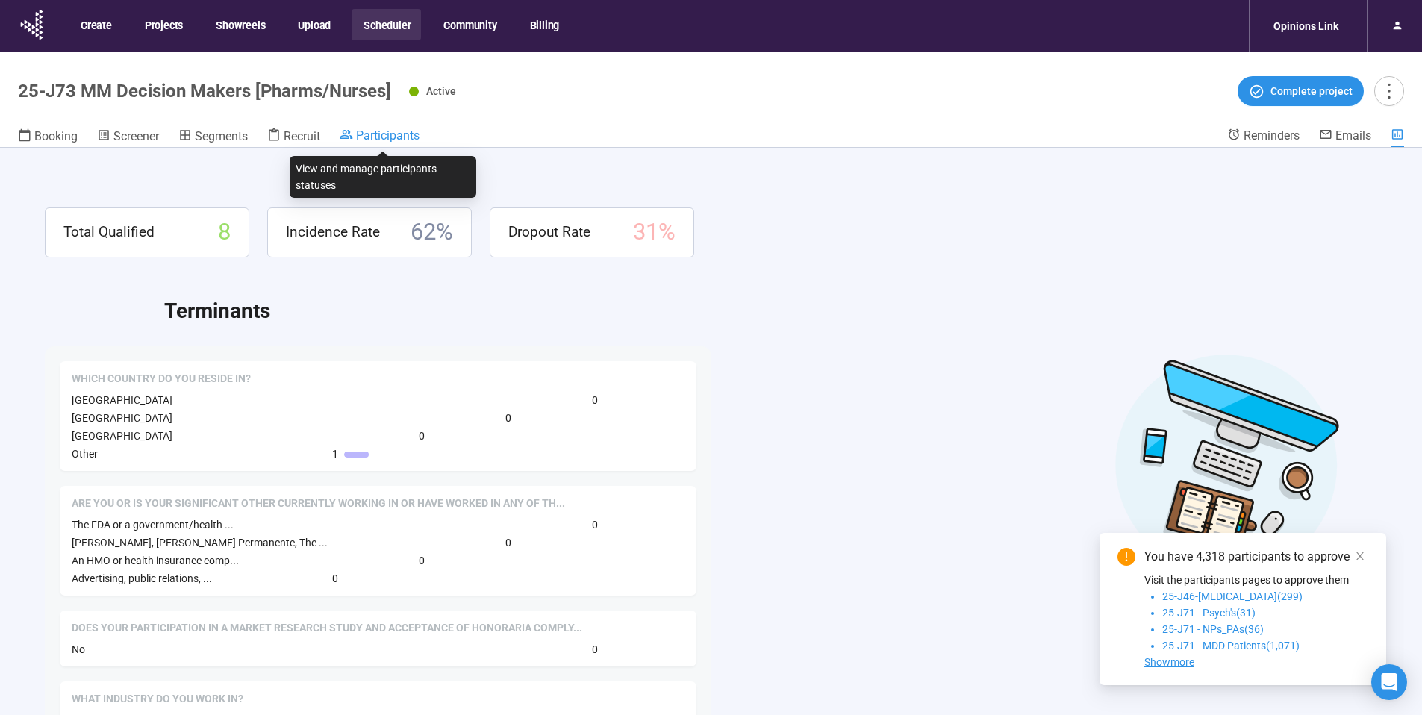
click at [382, 134] on span "Participants" at bounding box center [387, 135] width 63 height 14
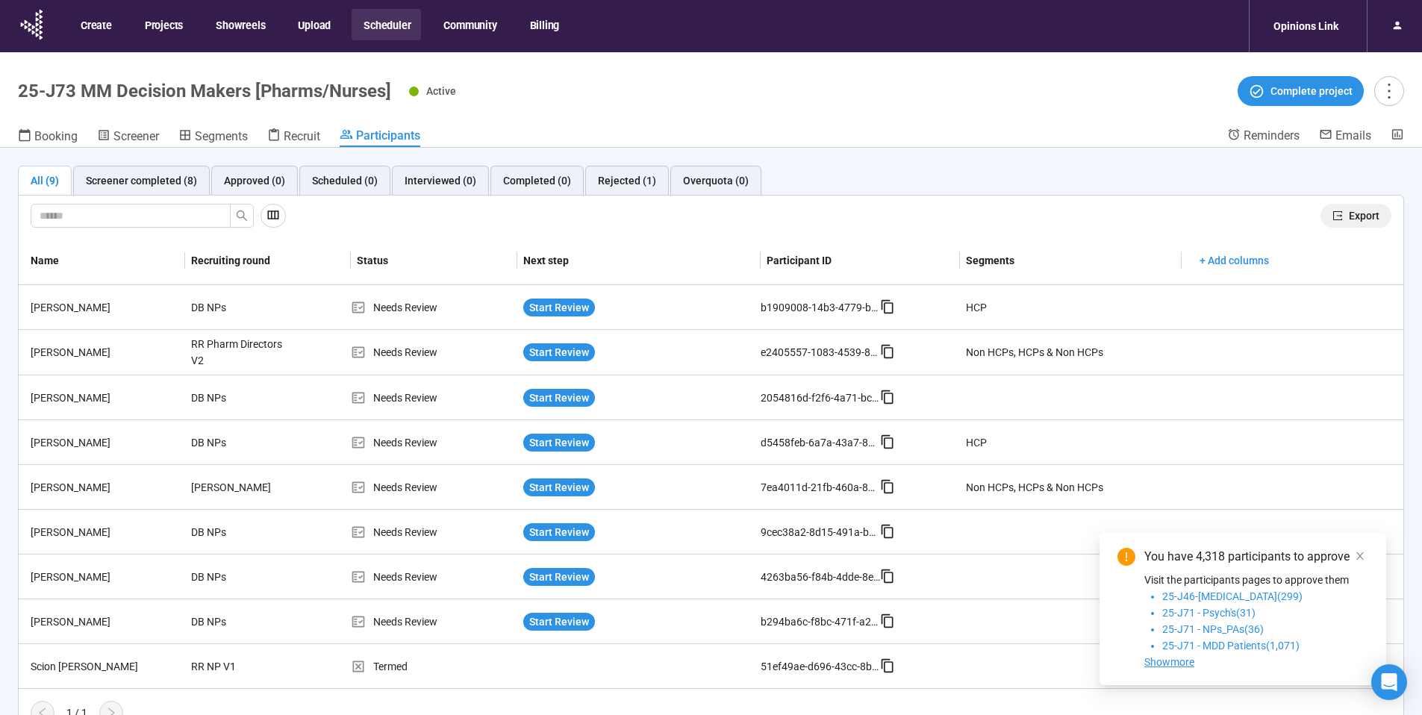
click at [1352, 215] on span "Export" at bounding box center [1364, 216] width 31 height 16
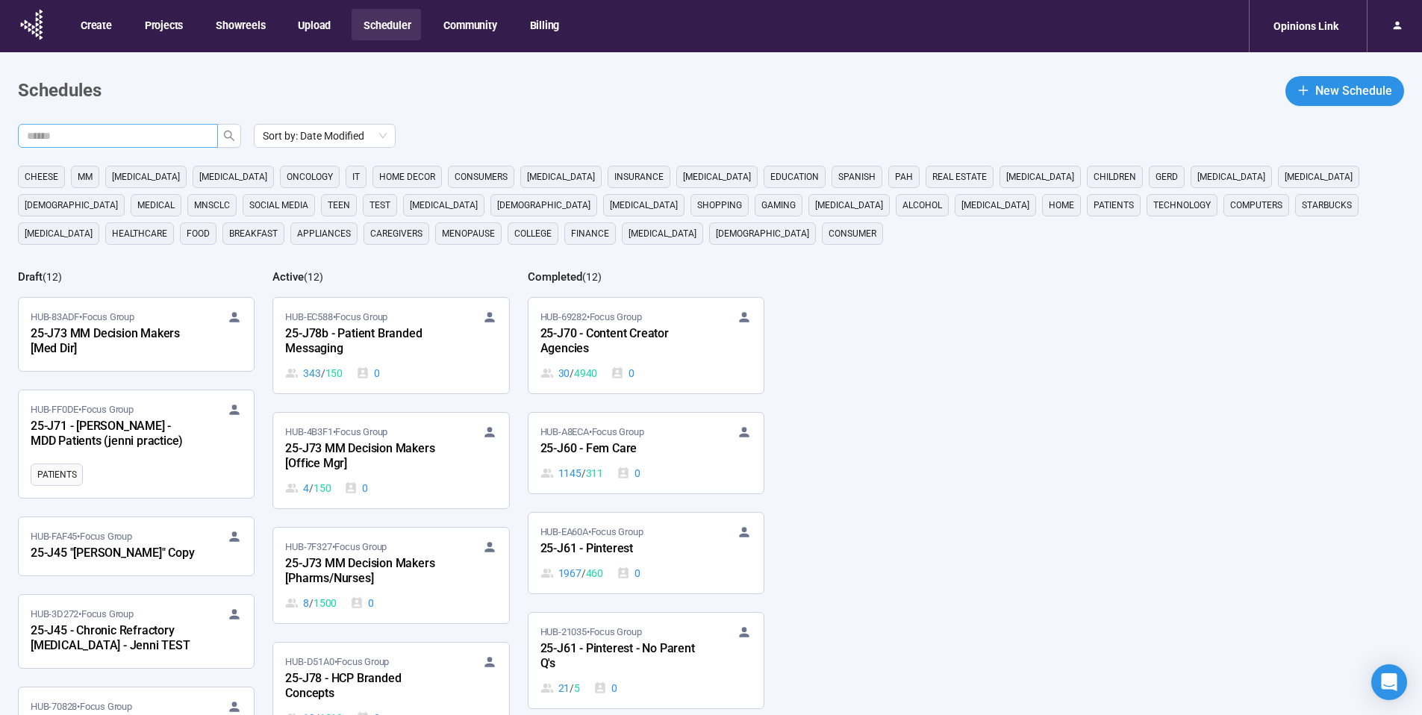
click at [163, 140] on input "text" at bounding box center [112, 136] width 170 height 16
type input "**"
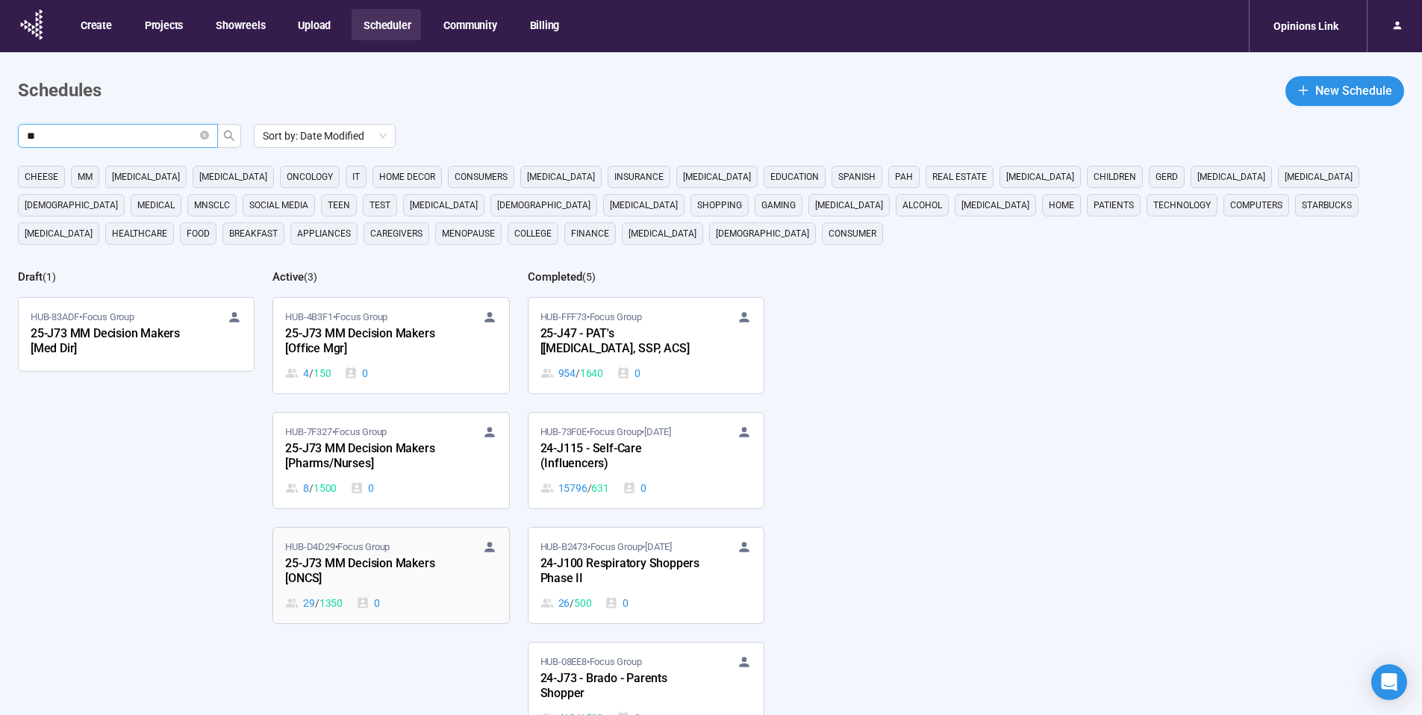
click at [399, 550] on div "HUB-D4D29 • Focus Group" at bounding box center [390, 547] width 211 height 15
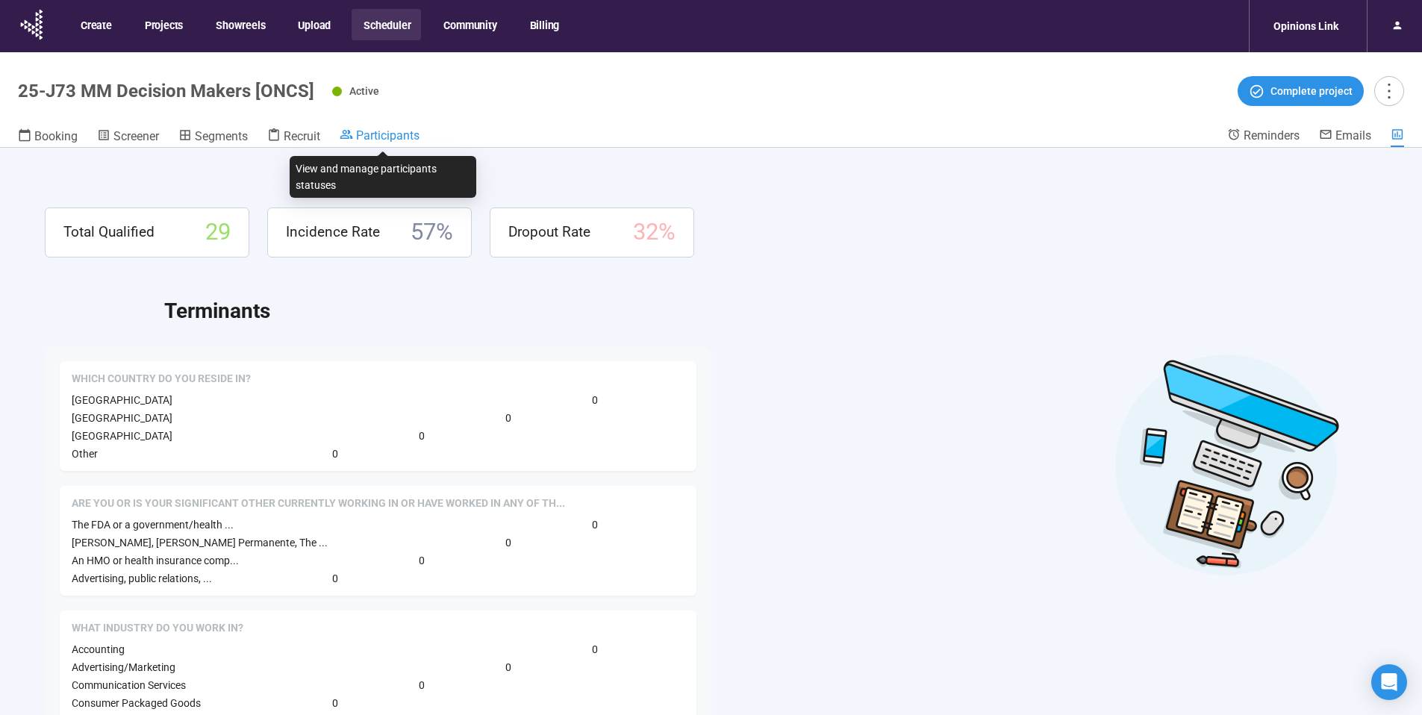
click at [382, 137] on span "Participants" at bounding box center [387, 135] width 63 height 14
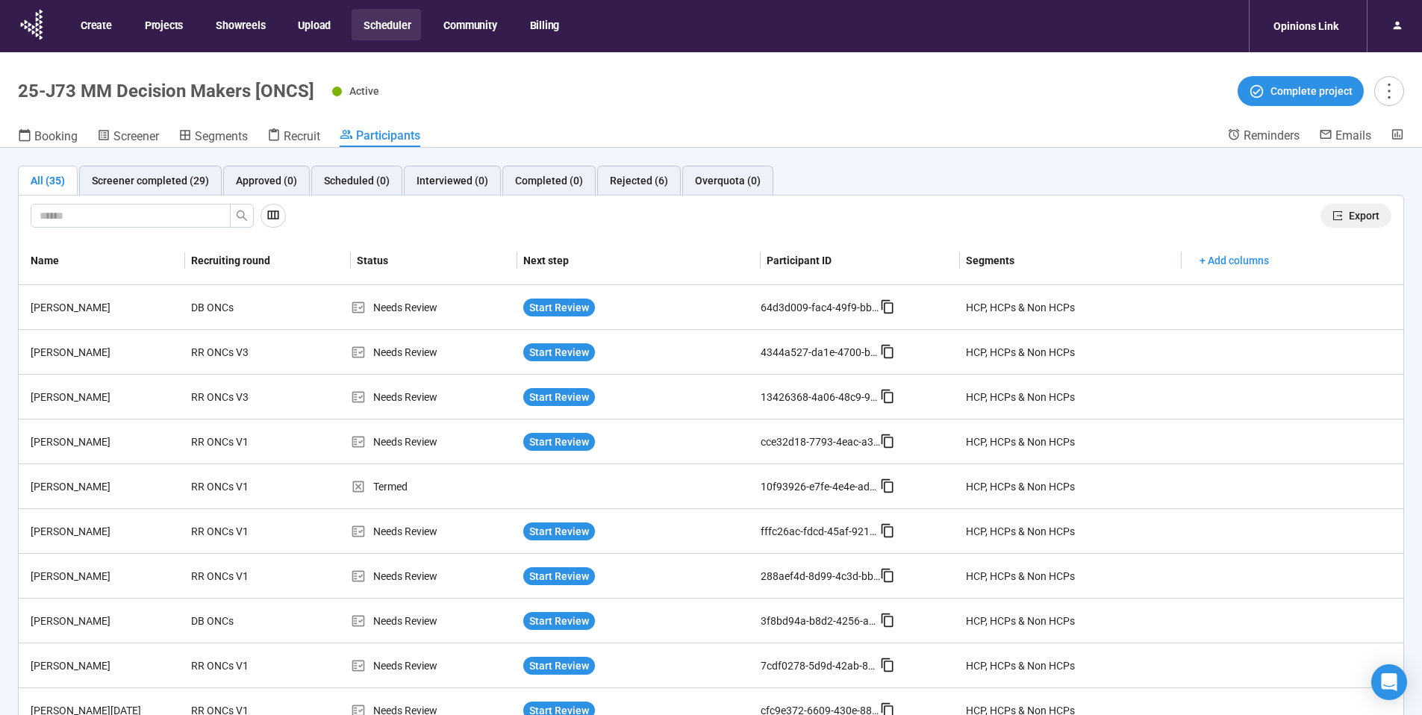
click at [1358, 217] on span "Export" at bounding box center [1364, 216] width 31 height 16
